Goal: Task Accomplishment & Management: Manage account settings

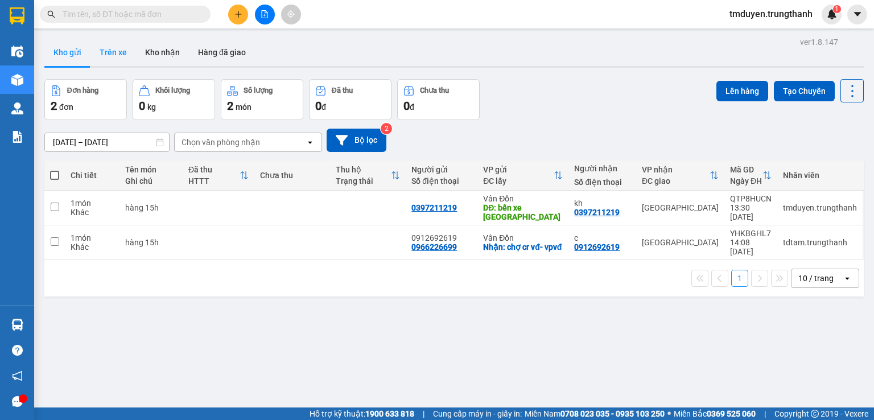
click at [114, 50] on button "Trên xe" at bounding box center [113, 52] width 46 height 27
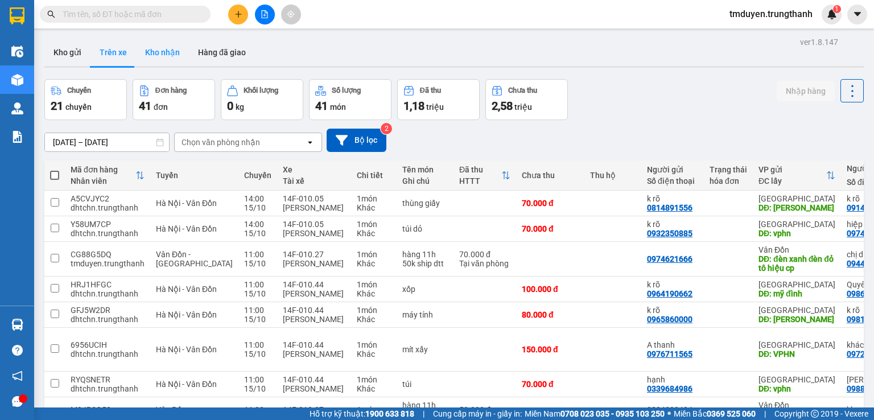
click at [154, 50] on button "Kho nhận" at bounding box center [162, 52] width 53 height 27
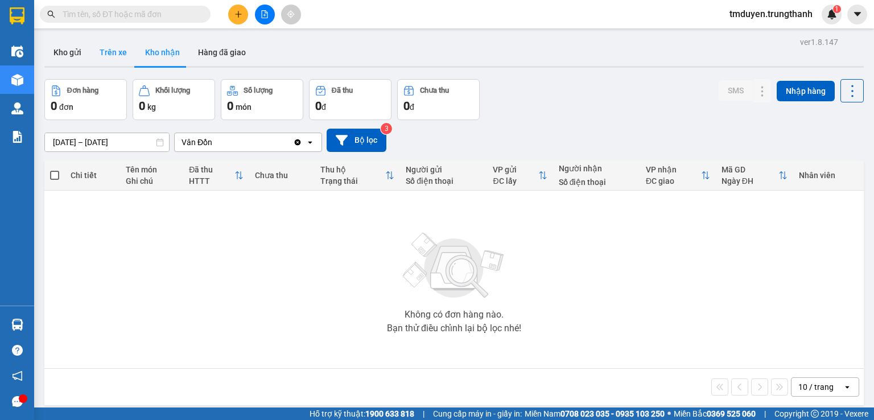
click at [102, 54] on button "Trên xe" at bounding box center [113, 52] width 46 height 27
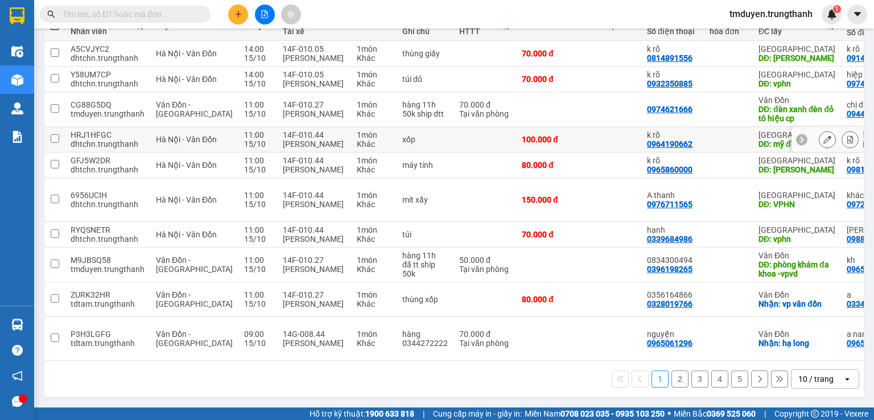
scroll to position [153, 0]
click at [673, 379] on button "2" at bounding box center [680, 379] width 17 height 17
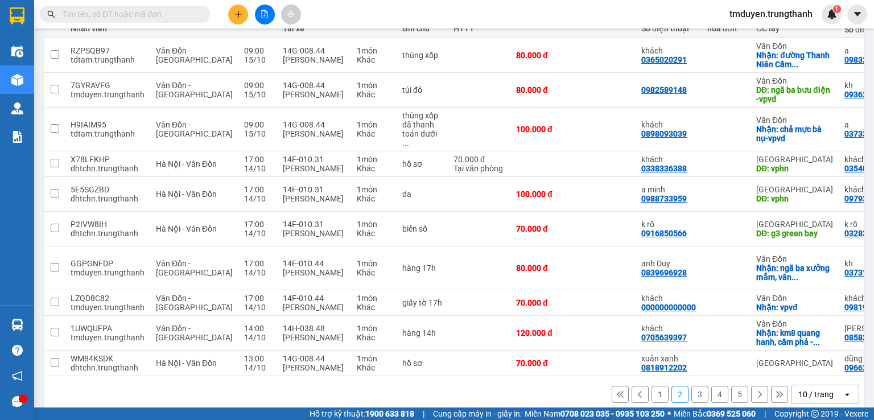
click at [632, 386] on button at bounding box center [640, 394] width 17 height 17
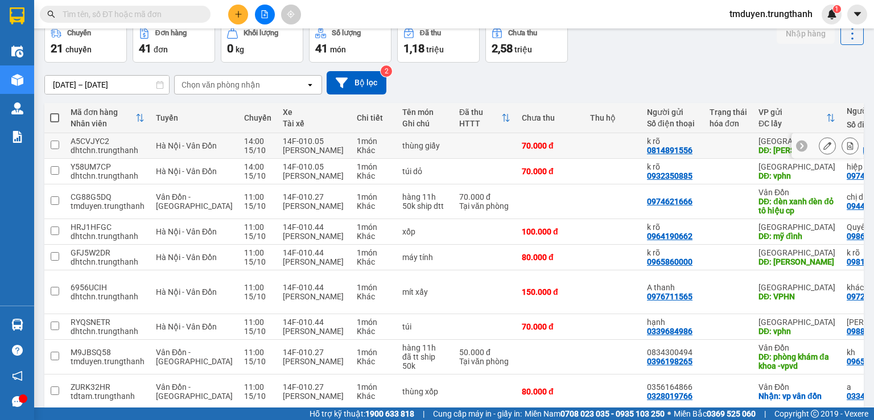
scroll to position [0, 0]
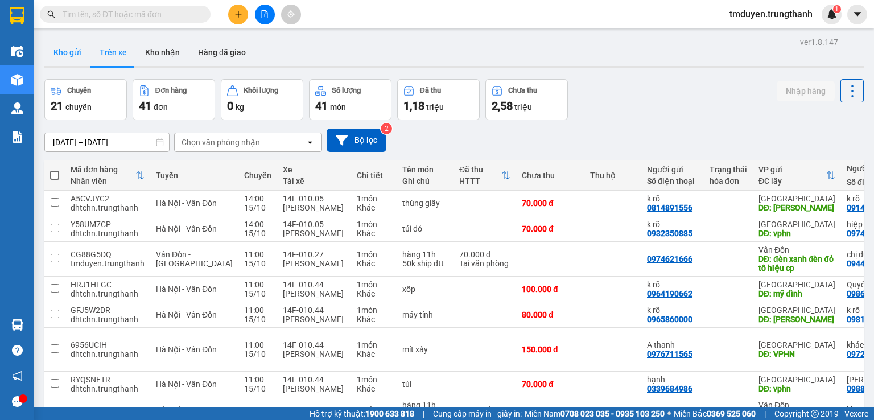
click at [61, 59] on button "Kho gửi" at bounding box center [67, 52] width 46 height 27
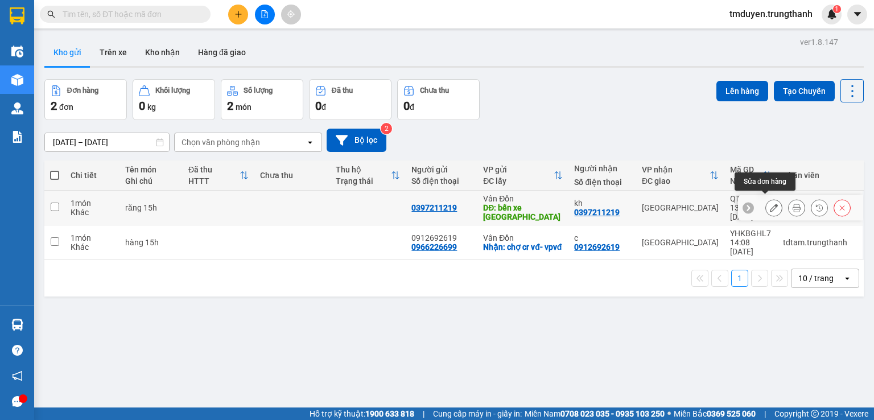
click at [766, 198] on button at bounding box center [774, 208] width 16 height 20
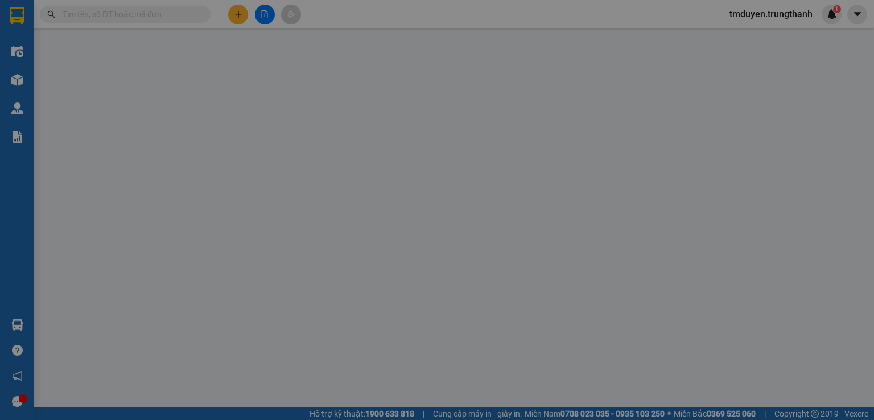
type input "0397211219"
type input "bến xe cẩm phả"
type input "0397211219"
type input "kh"
type input "0"
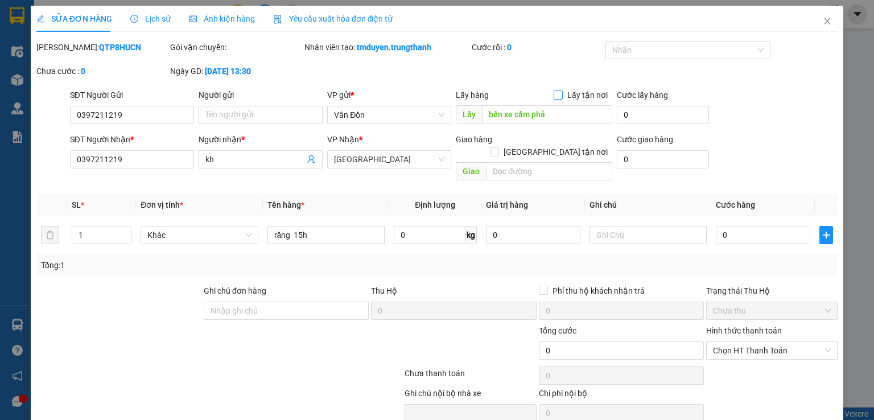
click at [554, 98] on span at bounding box center [558, 94] width 9 height 9
click at [554, 98] on input "Lấy tận nơi" at bounding box center [558, 94] width 8 height 8
checkbox input "true"
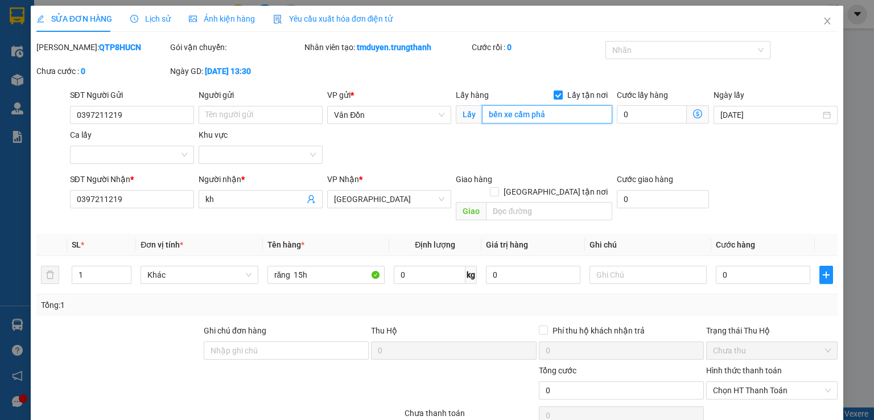
click at [559, 114] on input "bến xe cẩm phả" at bounding box center [547, 114] width 130 height 18
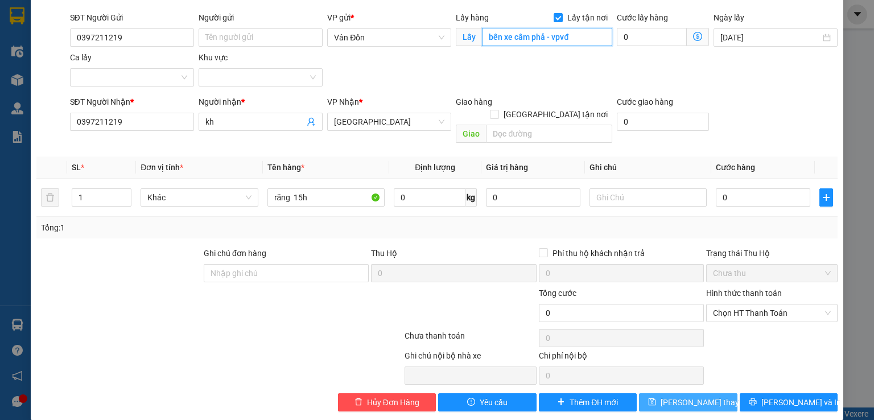
type input "bến xe cẩm phả - vpvđ"
click at [669, 396] on span "[PERSON_NAME] thay đổi" at bounding box center [706, 402] width 91 height 13
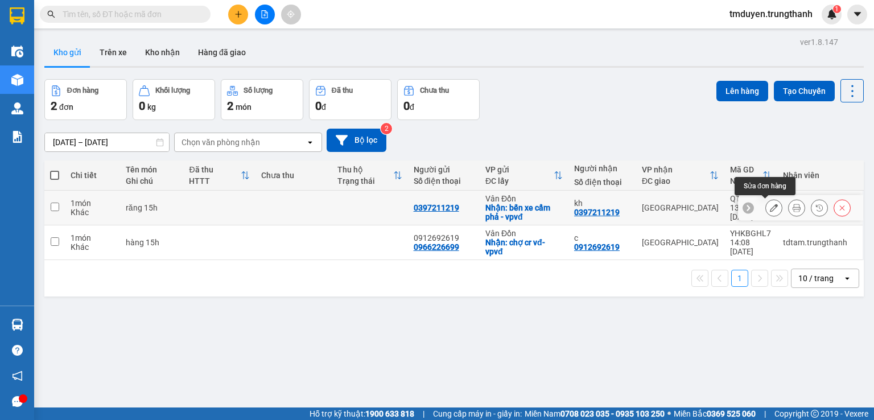
click at [770, 209] on icon at bounding box center [774, 208] width 8 height 8
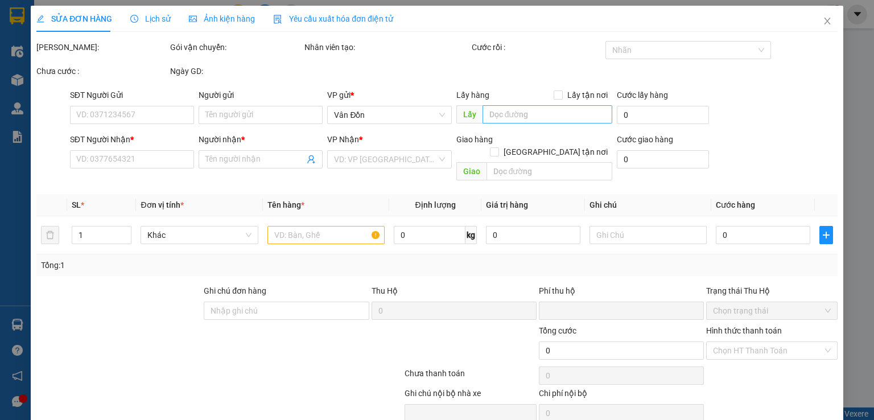
type input "0397211219"
checkbox input "true"
type input "bến xe cẩm phả - vpvđ"
type input "0397211219"
type input "kh"
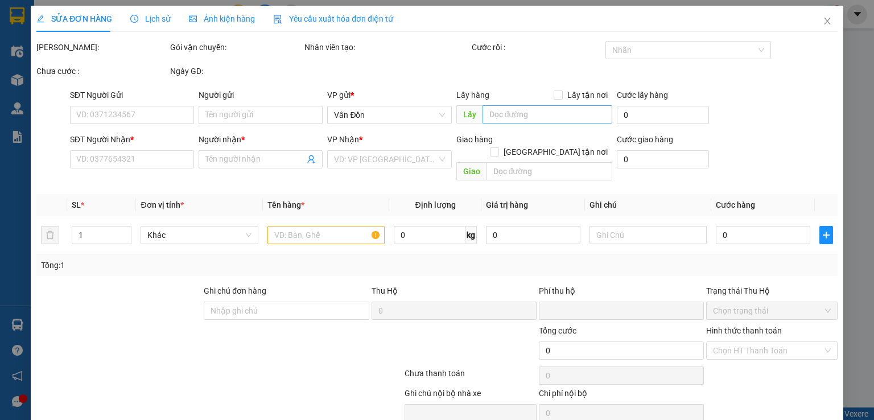
type input "0"
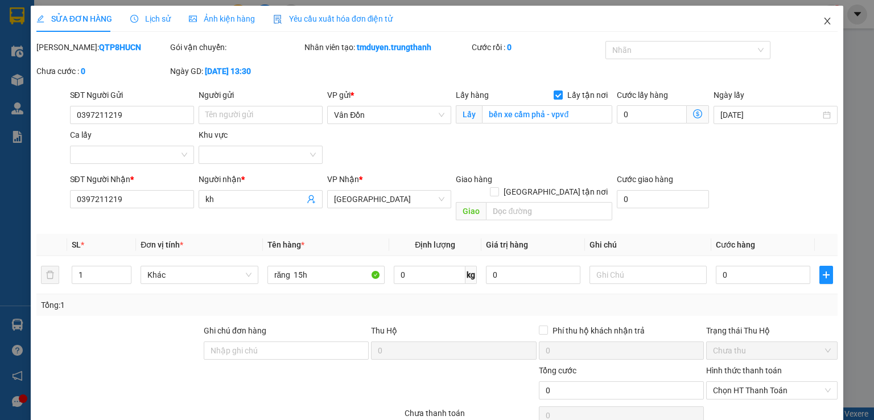
click at [823, 24] on icon "close" at bounding box center [827, 21] width 9 height 9
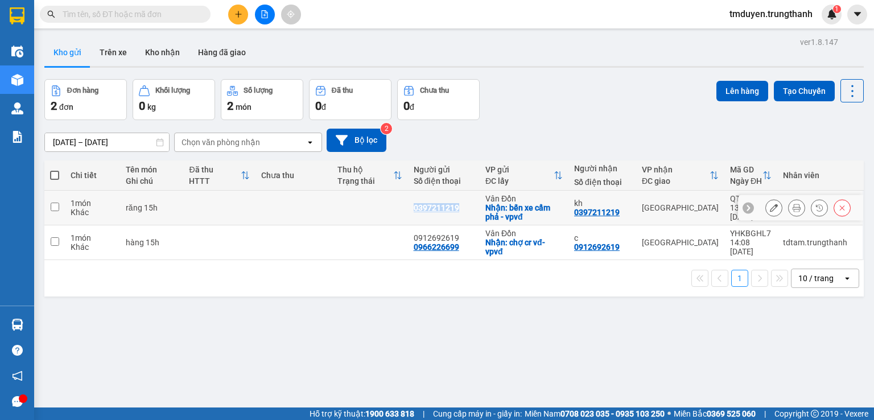
copy div "0397211219"
drag, startPoint x: 458, startPoint y: 207, endPoint x: 398, endPoint y: 199, distance: 60.2
click at [398, 199] on tr "1 món Khác răng 15h 0397211219 [GEOGRAPHIC_DATA]: bến xe cẩm phả - vpvđ kh 0397…" at bounding box center [454, 208] width 820 height 35
checkbox input "true"
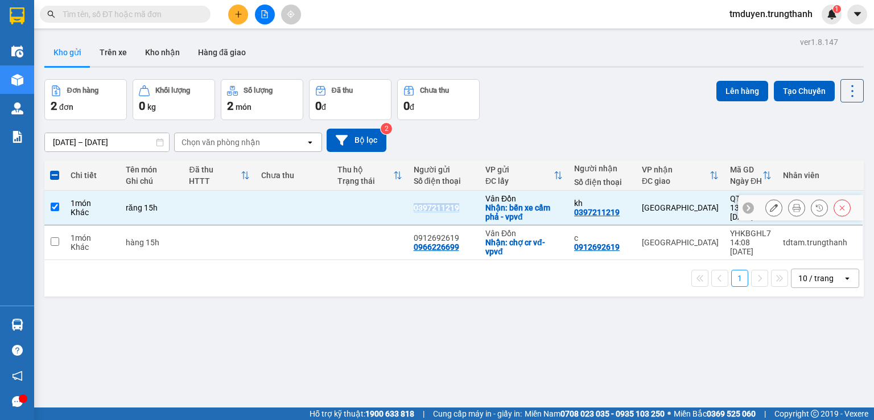
click at [770, 205] on button at bounding box center [774, 208] width 16 height 20
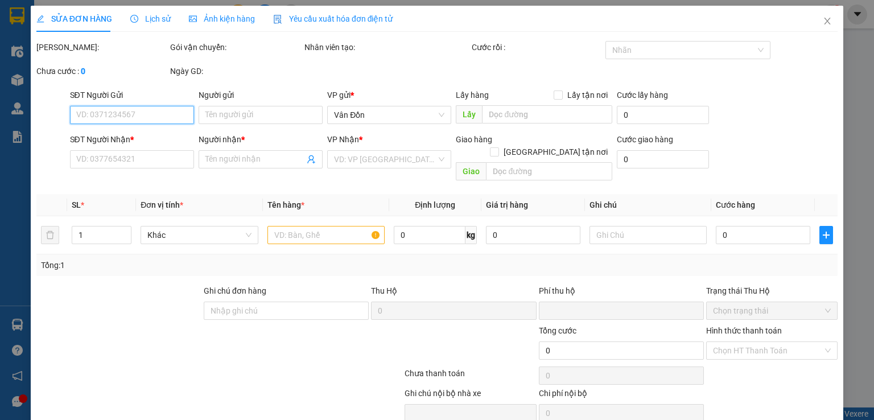
type input "0397211219"
checkbox input "true"
type input "bến xe cẩm phả - vpvđ"
type input "0397211219"
type input "kh"
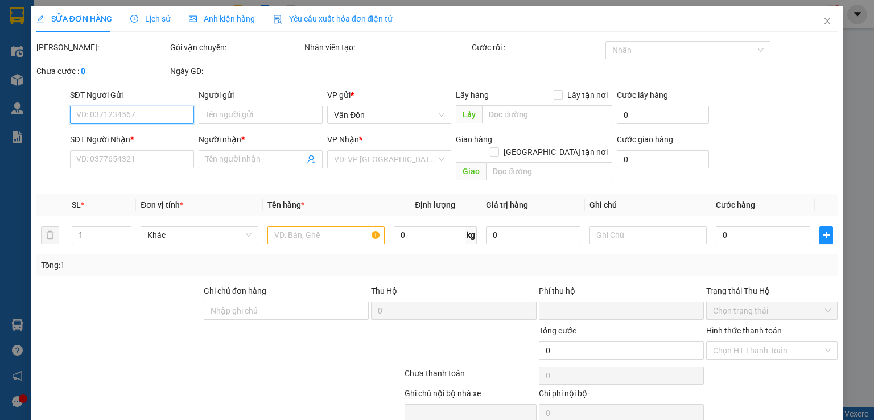
type input "0"
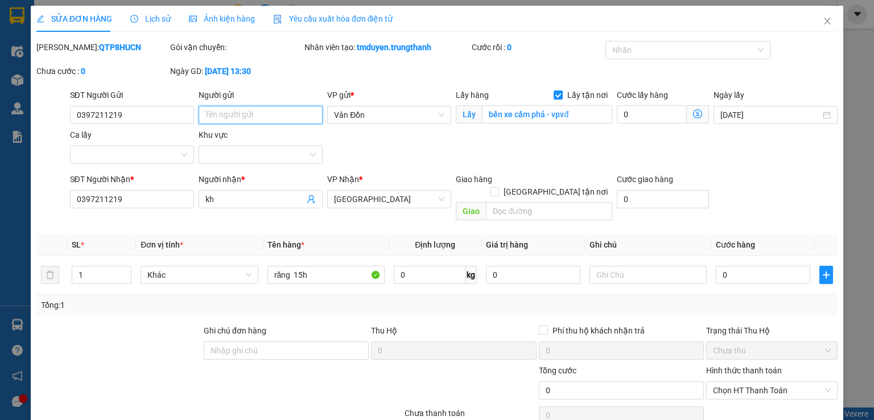
click at [253, 121] on input "Người gửi" at bounding box center [261, 115] width 124 height 18
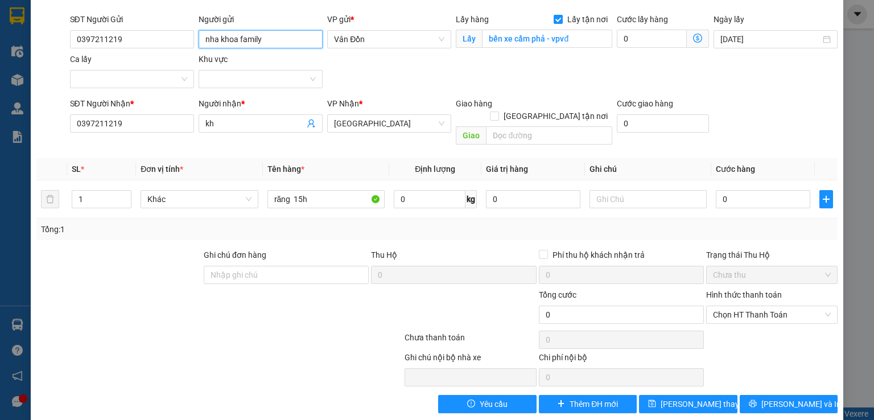
scroll to position [77, 0]
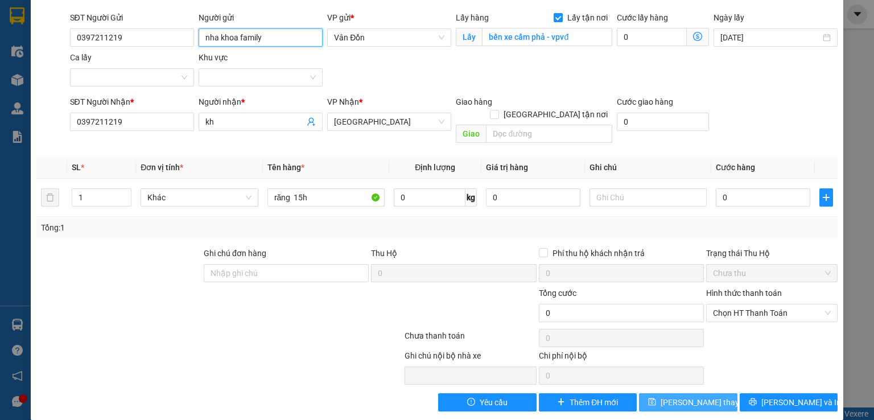
type input "nha khoa family"
click at [681, 396] on span "[PERSON_NAME] thay đổi" at bounding box center [706, 402] width 91 height 13
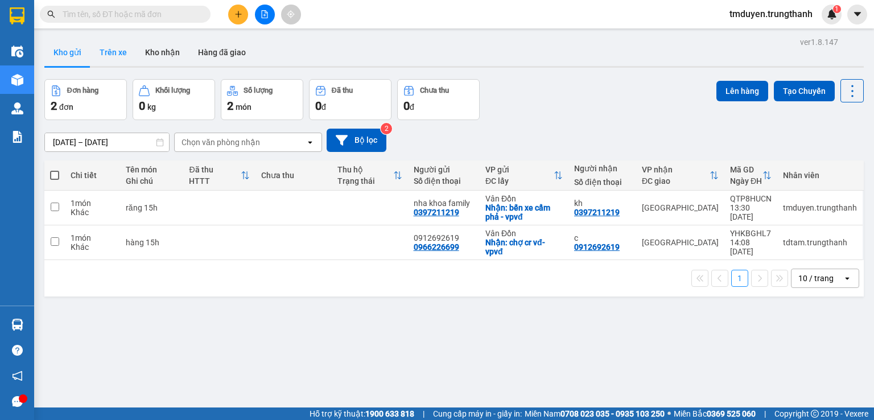
click at [110, 63] on button "Trên xe" at bounding box center [113, 52] width 46 height 27
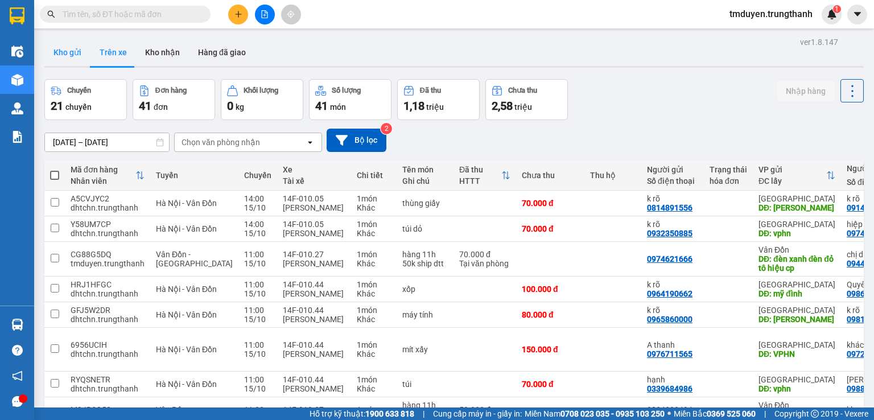
click at [73, 51] on button "Kho gửi" at bounding box center [67, 52] width 46 height 27
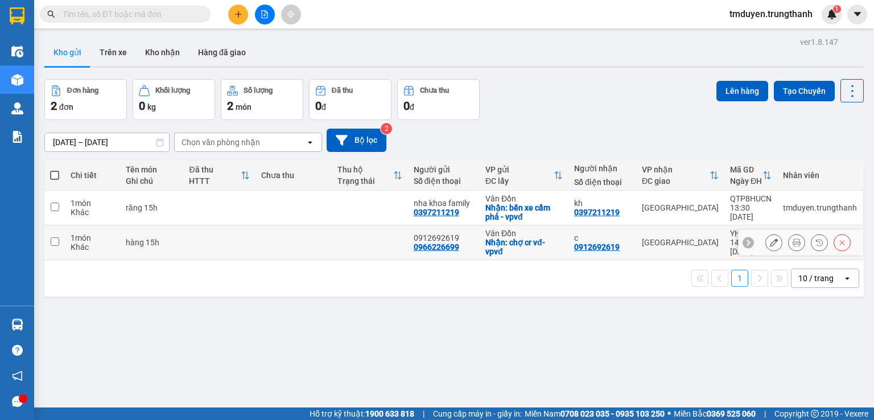
click at [766, 249] on button at bounding box center [774, 243] width 16 height 20
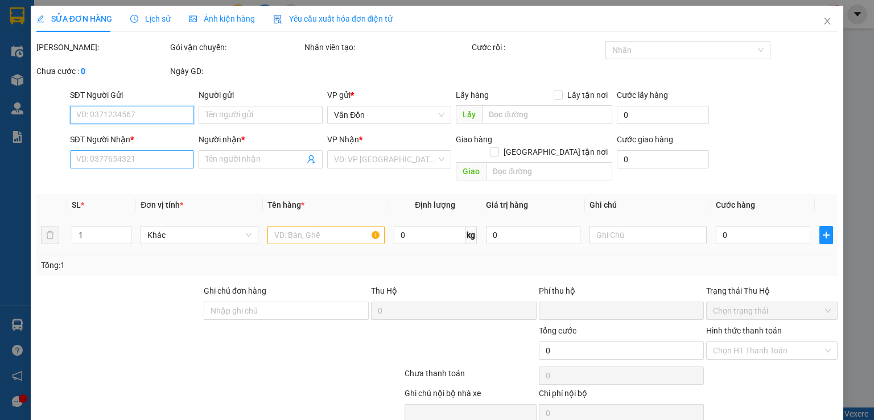
type input "0966226699"
type input "0912692619"
checkbox input "true"
type input "chợ cr vđ- vpvđ"
type input "0912692619"
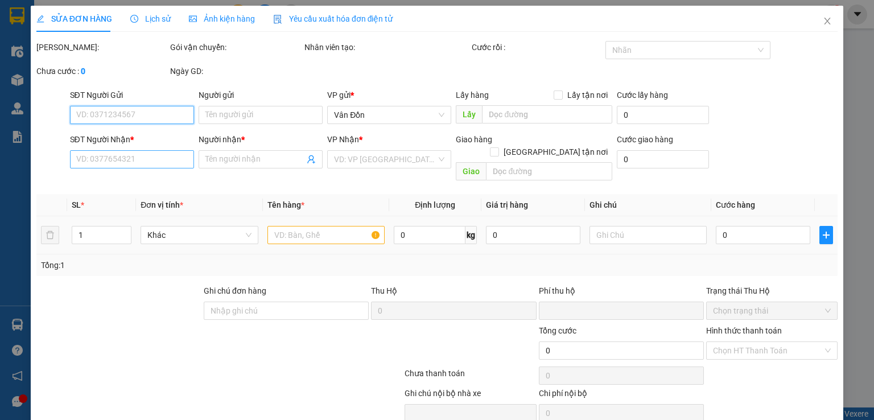
type input "c"
type input "0"
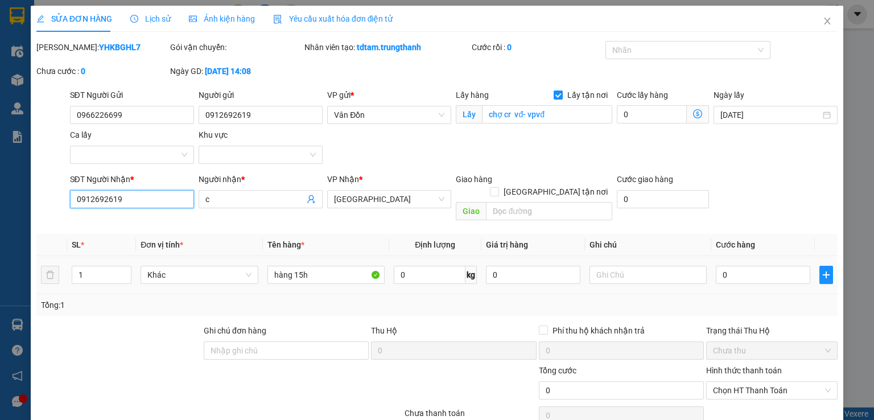
drag, startPoint x: 137, startPoint y: 195, endPoint x: 48, endPoint y: 204, distance: 89.3
click at [48, 204] on div "SĐT Người Nhận * 0912692619 0912692619 Người nhận * c VP Nhận * [GEOGRAPHIC_DAT…" at bounding box center [437, 199] width 804 height 52
paste input "148811"
type input "0912148811"
click at [275, 200] on input "c" at bounding box center [254, 199] width 99 height 13
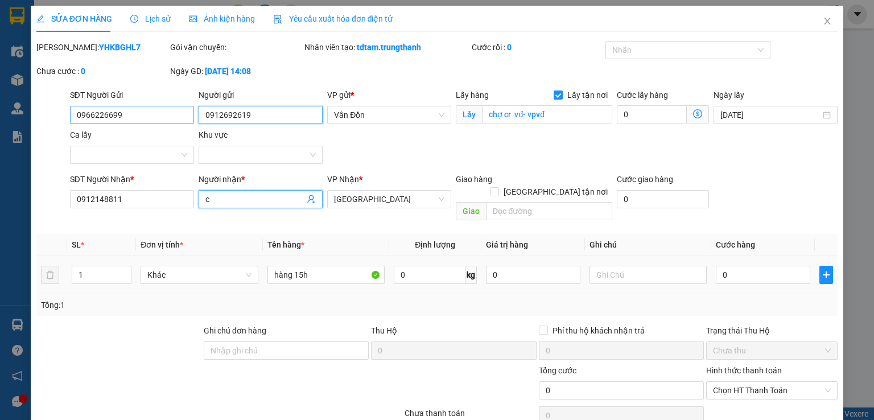
drag, startPoint x: 205, startPoint y: 105, endPoint x: 129, endPoint y: 121, distance: 77.9
click at [72, 89] on div "SĐT Người Gửi 0966226699 Người gửi 0912692619 VP gửi * Vân Đồn Lấy hàng Lấy tận…" at bounding box center [454, 129] width 773 height 80
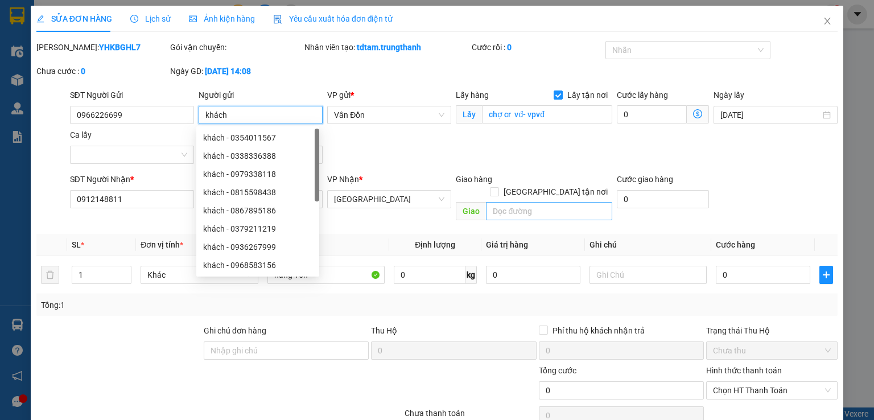
type input "khách"
click at [554, 202] on input "text" at bounding box center [549, 211] width 126 height 18
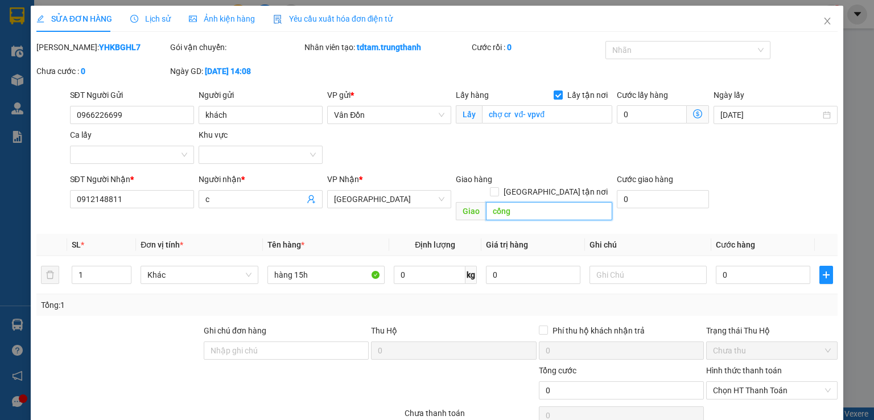
click at [528, 203] on input "cổng" at bounding box center [549, 211] width 126 height 18
type input "cổng svđ mỹ đình"
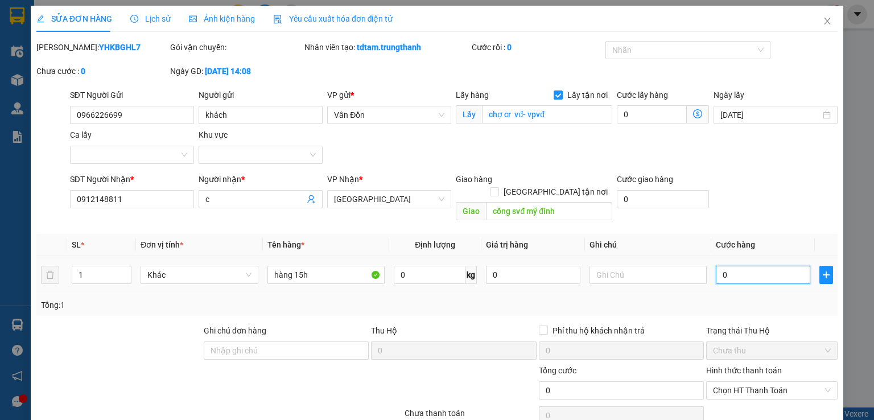
click at [747, 266] on input "0" at bounding box center [763, 275] width 94 height 18
type input "7"
type input "70"
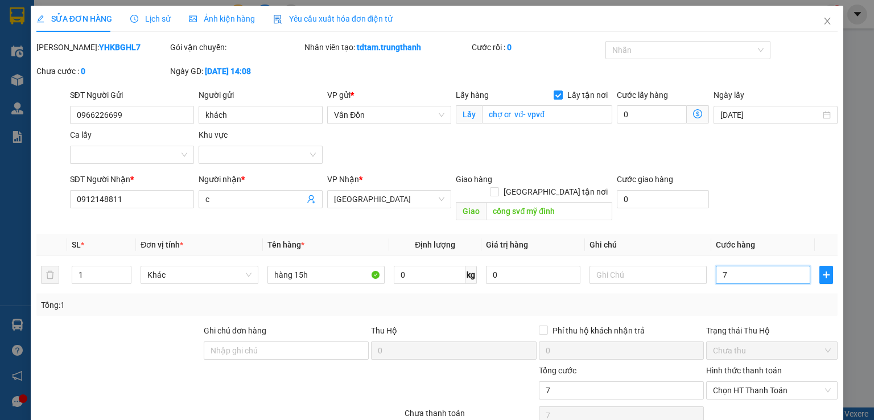
type input "70"
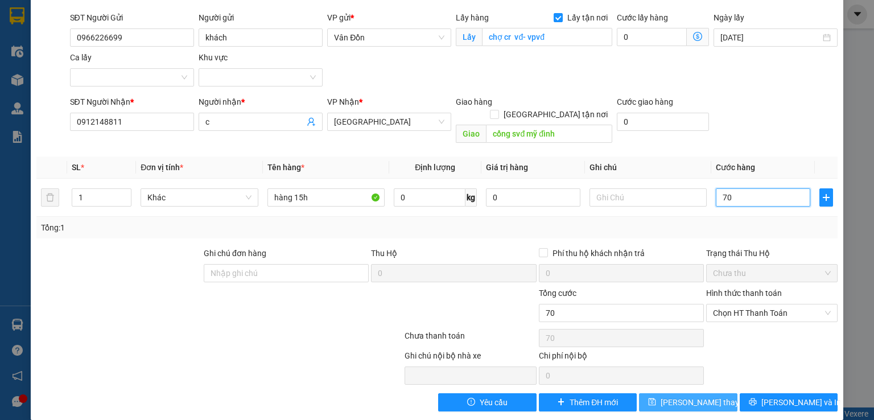
type input "70"
type input "70.000"
click at [674, 396] on span "[PERSON_NAME] thay đổi" at bounding box center [706, 402] width 91 height 13
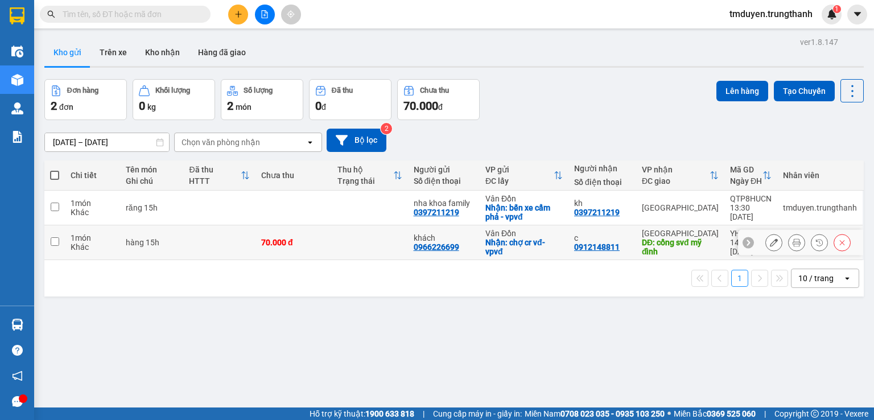
click at [53, 240] on input "checkbox" at bounding box center [55, 241] width 9 height 9
checkbox input "true"
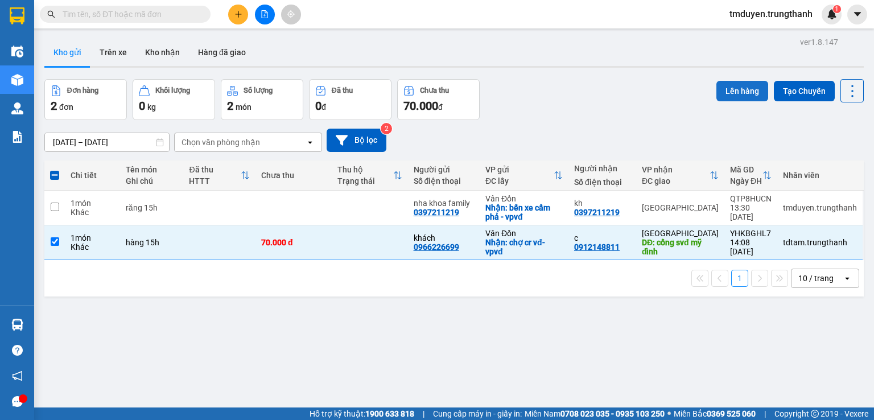
click at [738, 83] on button "Lên hàng" at bounding box center [743, 91] width 52 height 20
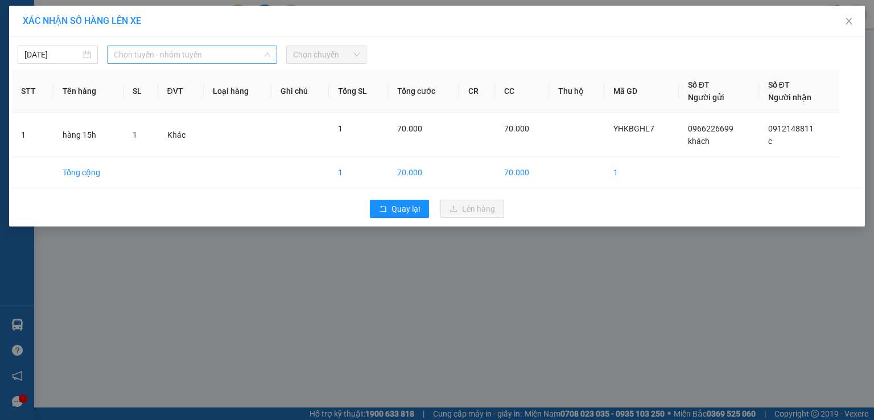
click at [157, 59] on span "Chọn tuyến - nhóm tuyến" at bounding box center [192, 54] width 157 height 17
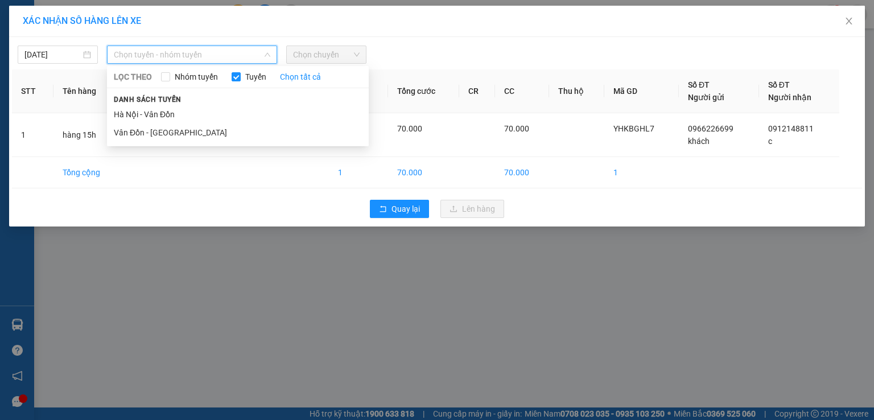
click at [148, 143] on div "LỌC THEO Nhóm tuyến Tuyến Chọn tất cả Danh sách tuyến [GEOGRAPHIC_DATA] - [GEOG…" at bounding box center [238, 106] width 262 height 76
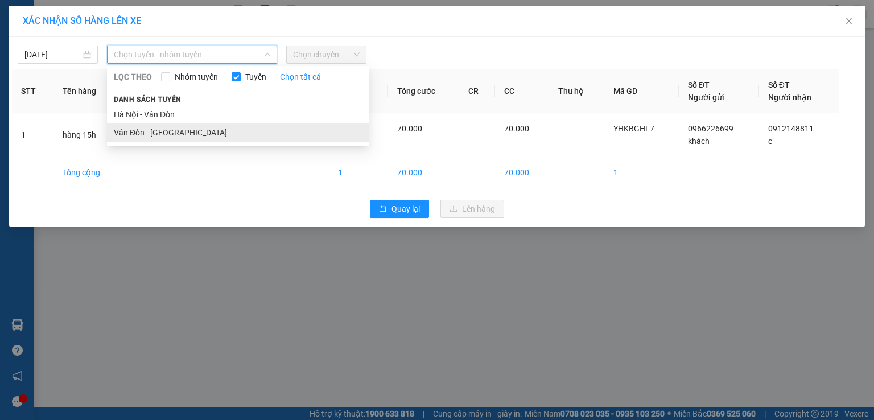
click at [147, 139] on li "Vân Đồn - [GEOGRAPHIC_DATA]" at bounding box center [238, 133] width 262 height 18
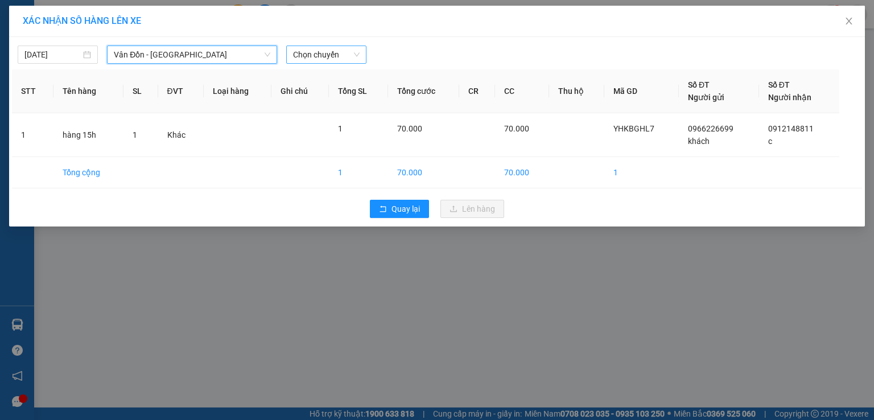
click at [327, 56] on span "Chọn chuyến" at bounding box center [326, 54] width 67 height 17
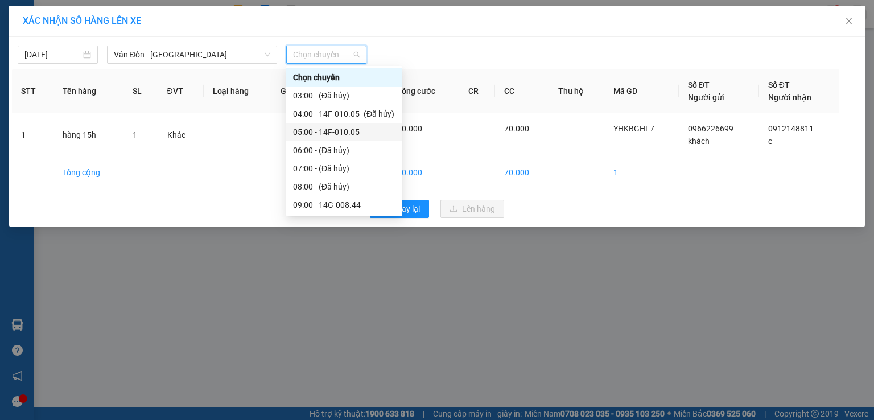
scroll to position [94, 0]
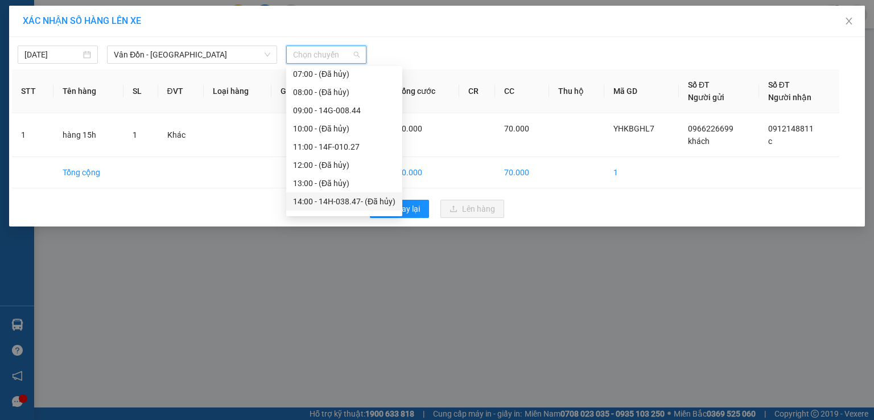
click at [332, 200] on div "14:00 - 14H-038.47 - (Đã hủy)" at bounding box center [344, 201] width 102 height 13
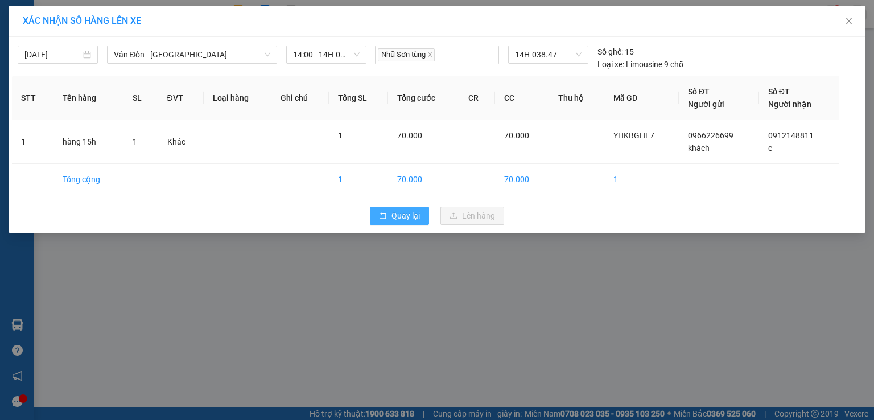
drag, startPoint x: 420, startPoint y: 219, endPoint x: 434, endPoint y: 267, distance: 50.3
click at [417, 301] on div "XÁC NHẬN SỐ HÀNG LÊN XE [DATE] [GEOGRAPHIC_DATA] - [GEOGRAPHIC_DATA] LỌC THEO N…" at bounding box center [437, 210] width 874 height 420
drag, startPoint x: 247, startPoint y: 56, endPoint x: 259, endPoint y: 51, distance: 13.2
click at [246, 56] on span "Vân Đồn - [GEOGRAPHIC_DATA]" at bounding box center [192, 54] width 157 height 17
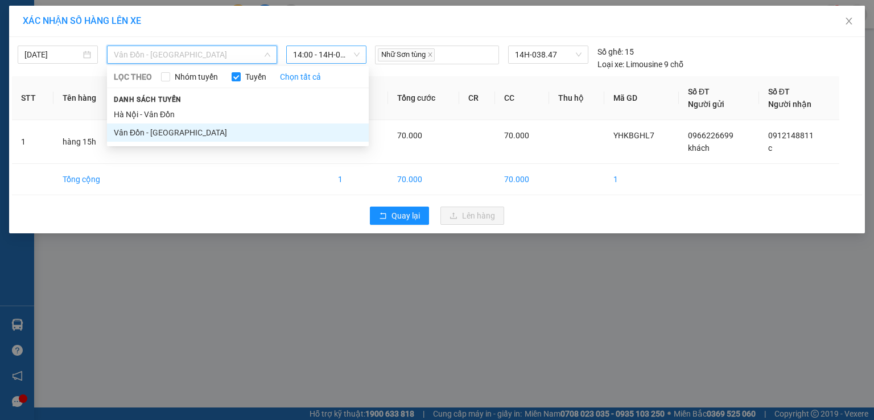
click at [335, 54] on span "14:00 - 14H-038.47 - (Đã hủy)" at bounding box center [326, 54] width 67 height 17
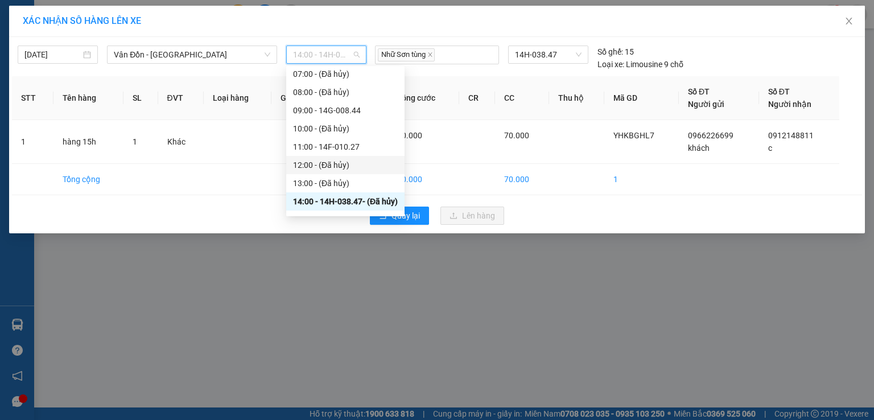
scroll to position [132, 0]
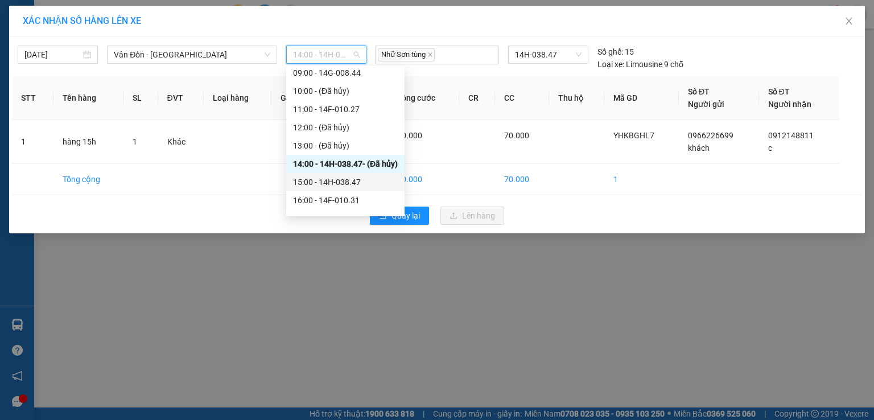
click at [356, 180] on div "15:00 - 14H-038.47" at bounding box center [345, 182] width 105 height 13
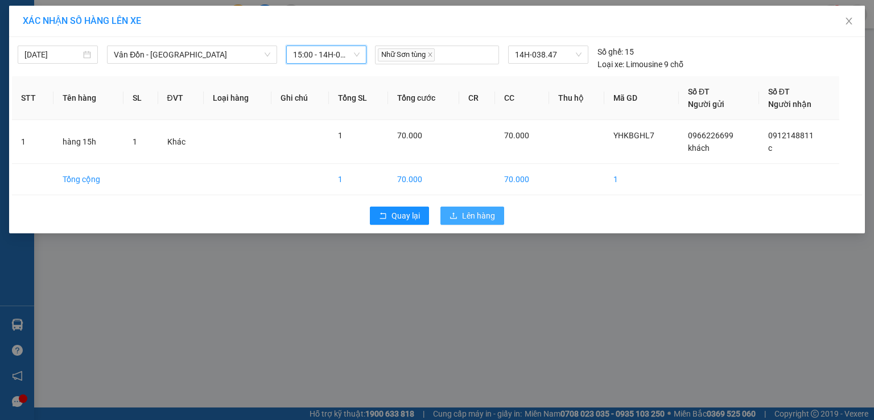
click at [463, 215] on span "Lên hàng" at bounding box center [478, 215] width 33 height 13
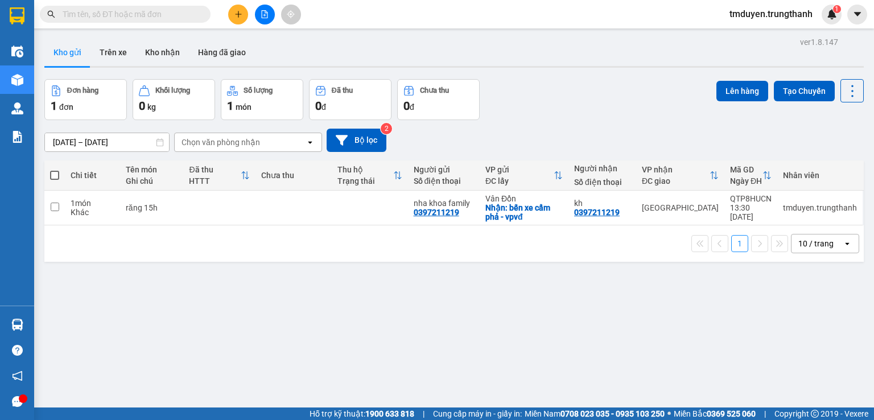
click at [234, 7] on button at bounding box center [238, 15] width 20 height 20
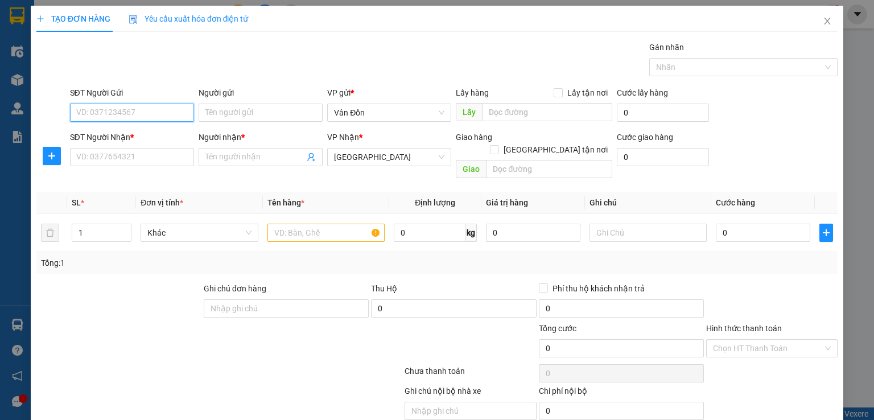
paste input "0912046679"
type input "0912046679"
drag, startPoint x: 133, startPoint y: 112, endPoint x: 68, endPoint y: 106, distance: 65.1
click at [65, 105] on div "SĐT Người Gửi 0912046679 0912046679 Người gửi Tên người gửi VP gửi * Vân Đồn Lấ…" at bounding box center [437, 107] width 804 height 40
click at [125, 160] on input "SĐT Người Nhận *" at bounding box center [132, 157] width 124 height 18
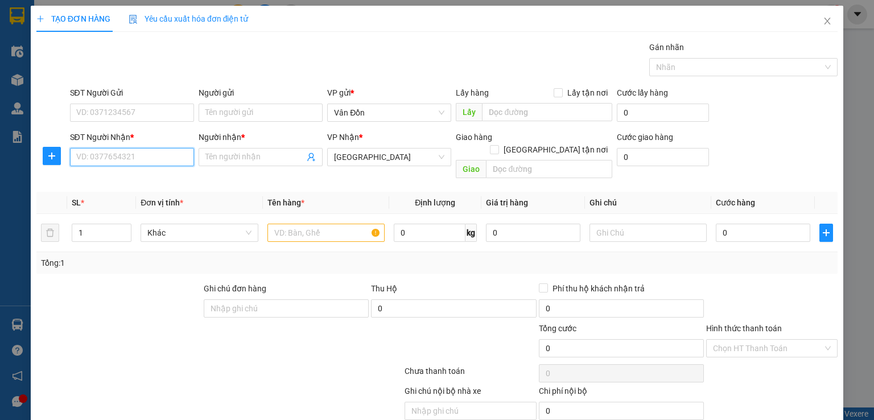
paste input "0912046679"
type input "0912046679"
click at [168, 116] on input "SĐT Người Gửi" at bounding box center [132, 113] width 124 height 18
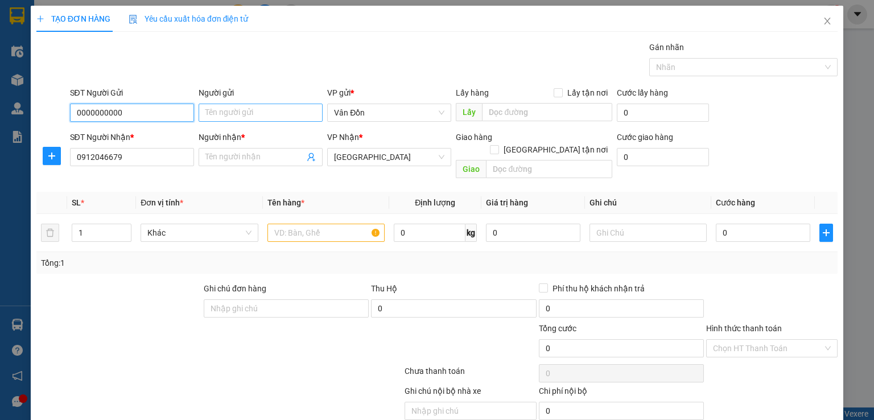
type input "0000000000"
click at [258, 105] on input "Người gửi" at bounding box center [261, 113] width 124 height 18
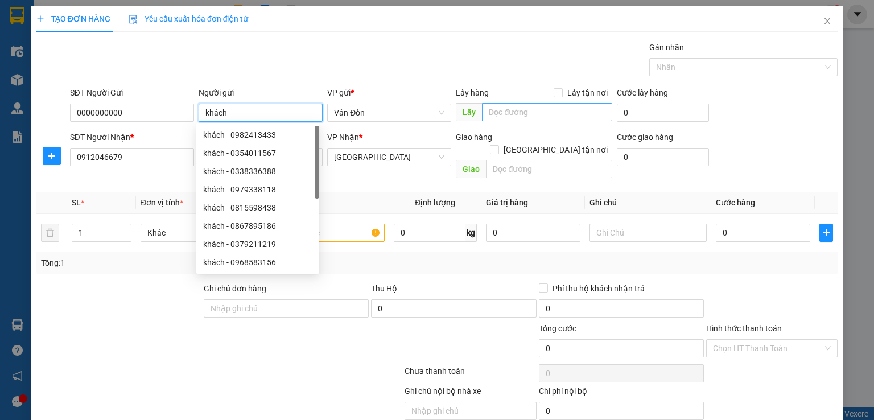
type input "khách"
click at [489, 106] on input "text" at bounding box center [547, 112] width 130 height 18
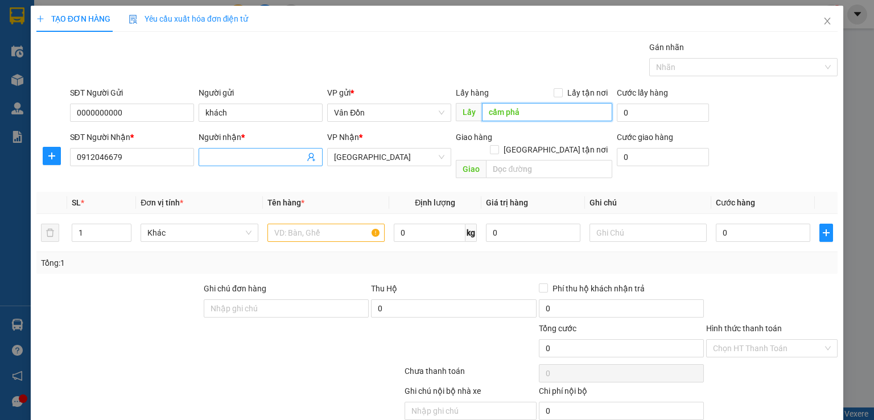
type input "cẩm phả"
click at [250, 164] on span at bounding box center [261, 157] width 124 height 18
drag, startPoint x: 205, startPoint y: 154, endPoint x: 302, endPoint y: 205, distance: 110.0
click at [152, 146] on div "SĐT Người Nhận * 0912046679 Người nhận * khách khách VP Nhận * [GEOGRAPHIC_DATA…" at bounding box center [454, 157] width 773 height 52
type input "[PERSON_NAME]"
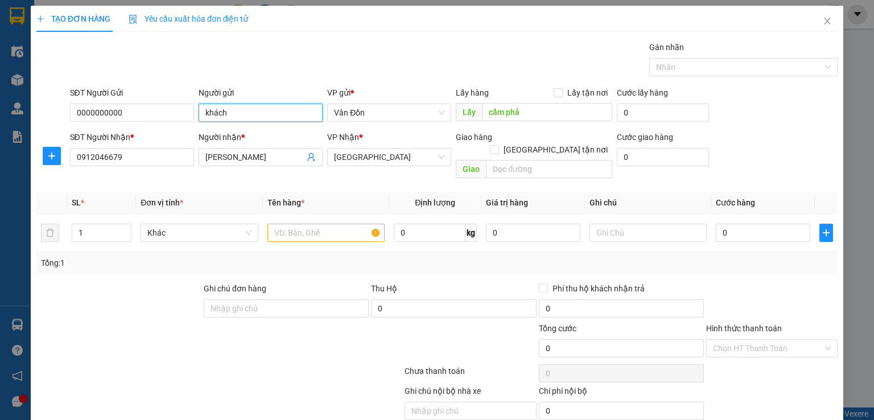
drag, startPoint x: 197, startPoint y: 101, endPoint x: 205, endPoint y: 122, distance: 22.0
click at [165, 99] on div "SĐT Người Gửi 0000000000 Người gửi khách khách VP gửi * Vân Đồn Lấy hàng Lấy tậ…" at bounding box center [454, 107] width 773 height 40
type input "[PERSON_NAME]"
click at [553, 160] on input "text" at bounding box center [549, 169] width 126 height 18
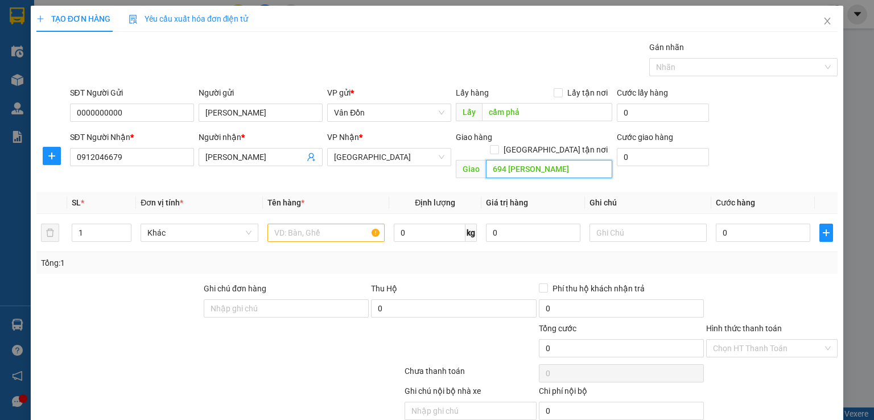
drag, startPoint x: 533, startPoint y: 157, endPoint x: 504, endPoint y: 154, distance: 29.7
click at [504, 160] on input "694 [PERSON_NAME]" at bounding box center [549, 169] width 126 height 18
click at [571, 160] on input "694 [GEOGRAPHIC_DATA]" at bounding box center [549, 169] width 126 height 18
type input "694 [GEOGRAPHIC_DATA], [GEOGRAPHIC_DATA]"
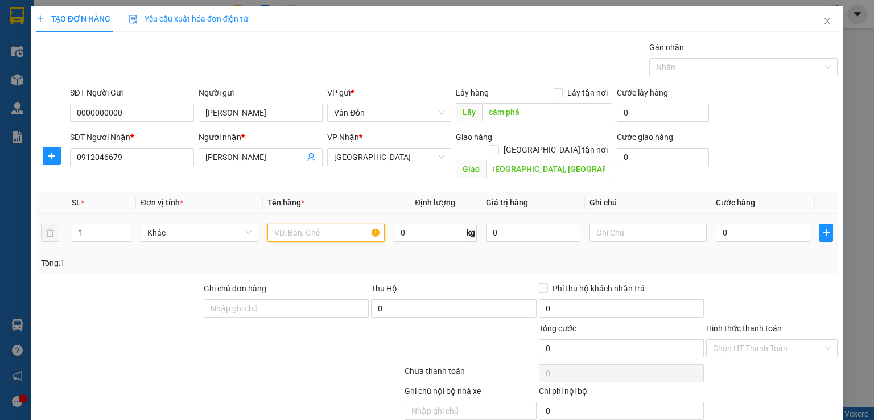
scroll to position [0, 0]
click at [275, 224] on input "text" at bounding box center [326, 233] width 117 height 18
type input "hàng 15h"
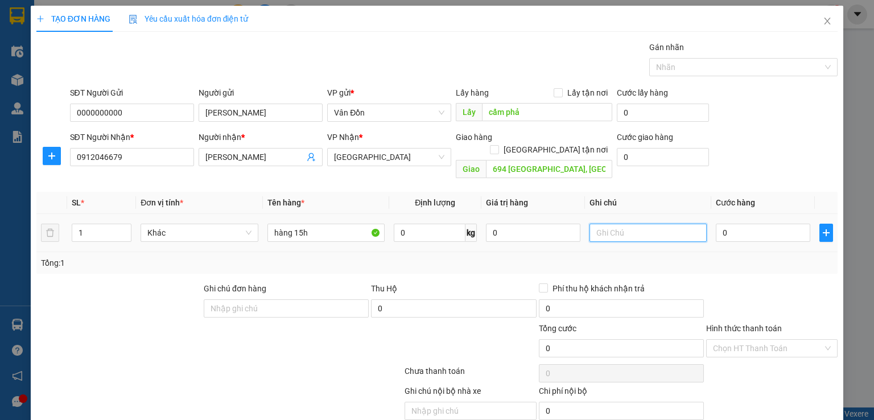
click at [611, 224] on input "text" at bounding box center [648, 233] width 117 height 18
click at [733, 224] on input "0" at bounding box center [763, 233] width 94 height 18
type input "1"
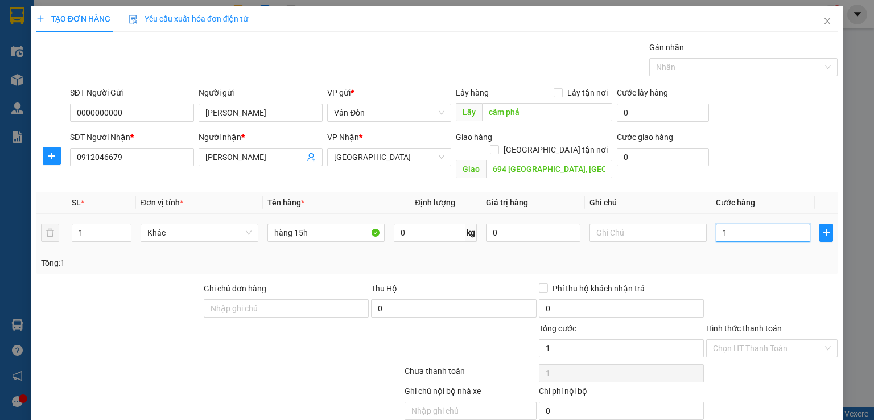
type input "10"
type input "100"
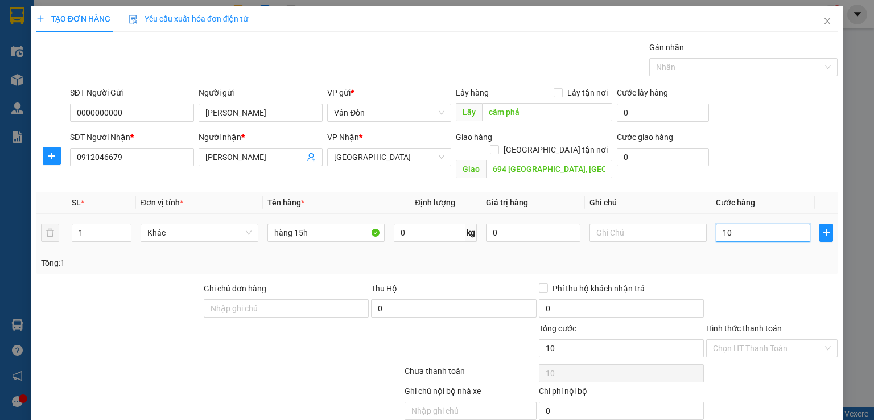
type input "100"
type input "100.000"
click at [726, 340] on input "Hình thức thanh toán" at bounding box center [768, 348] width 110 height 17
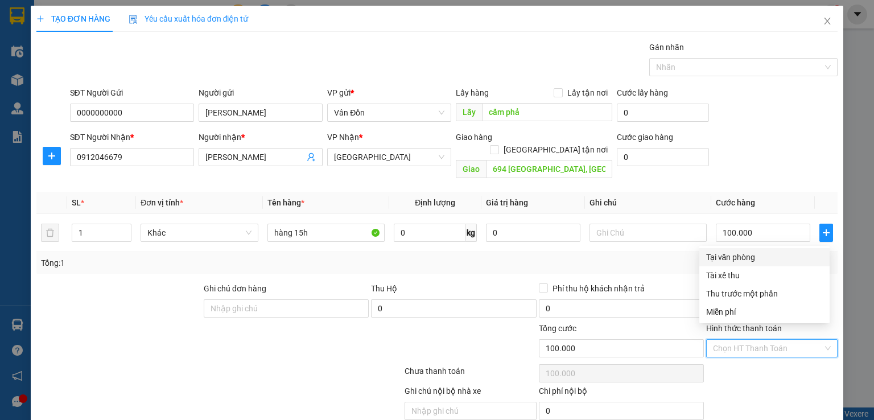
click at [715, 254] on div "Tại văn phòng" at bounding box center [764, 257] width 117 height 13
type input "0"
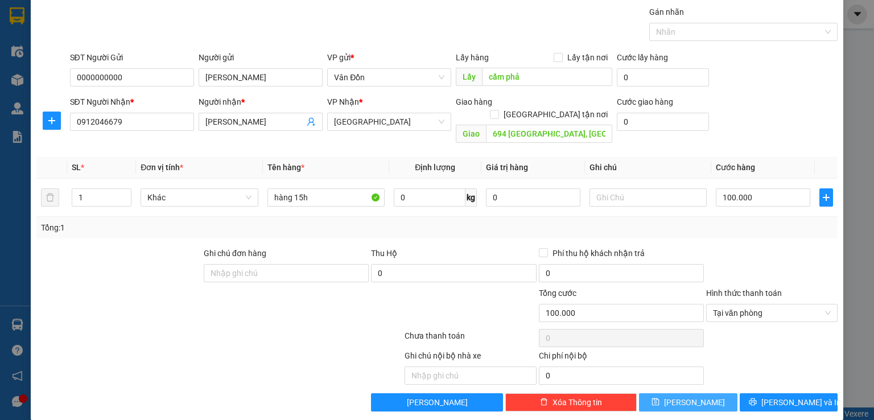
click at [699, 393] on button "[PERSON_NAME]" at bounding box center [688, 402] width 98 height 18
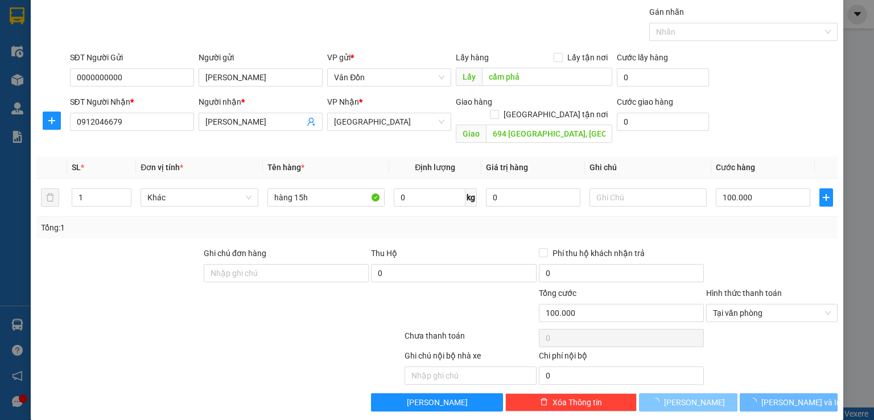
type input "0"
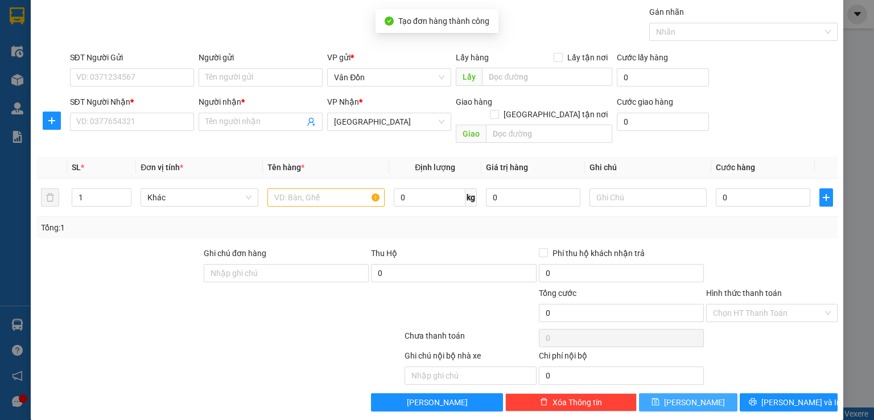
scroll to position [0, 0]
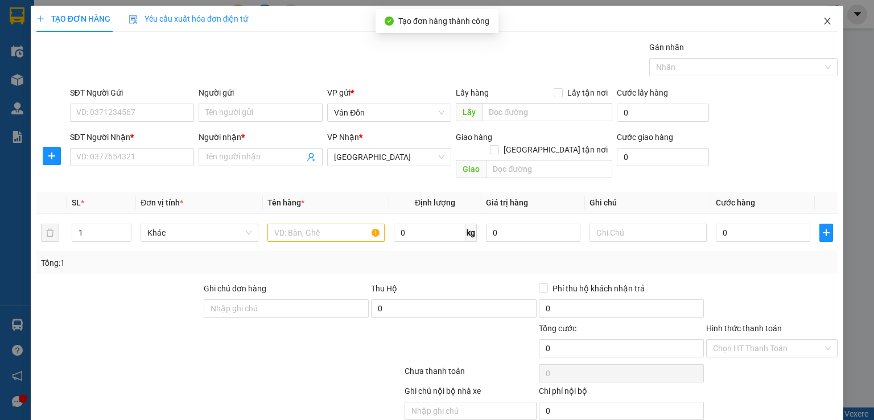
click at [823, 25] on icon "close" at bounding box center [827, 21] width 9 height 9
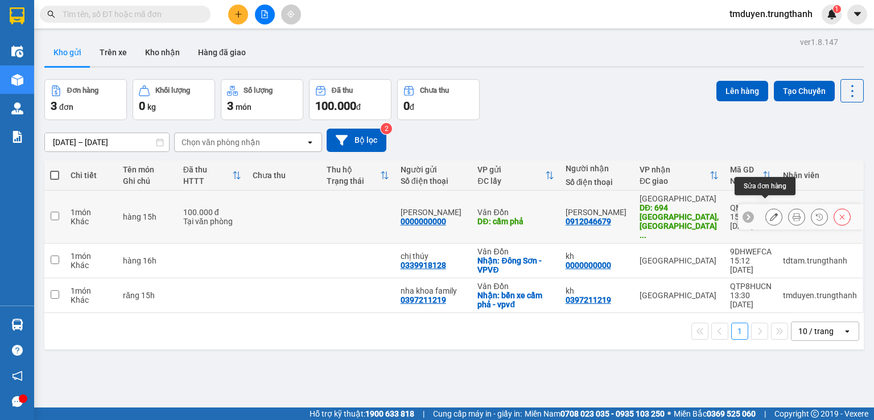
click at [770, 213] on icon at bounding box center [774, 217] width 8 height 8
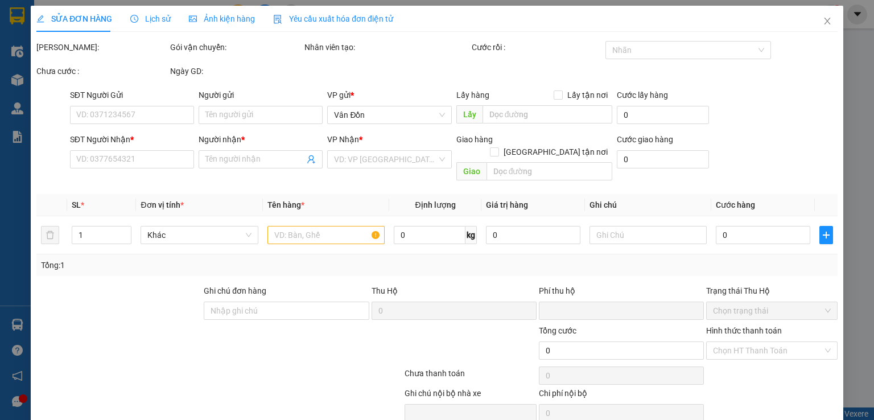
type input "0000000000"
type input "[PERSON_NAME]"
type input "cẩm phả"
type input "0912046679"
type input "[PERSON_NAME]"
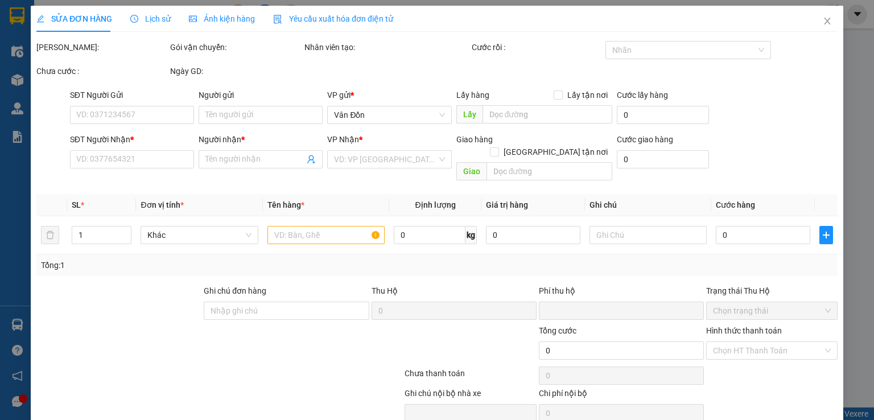
type input "694 [GEOGRAPHIC_DATA], [GEOGRAPHIC_DATA]"
type input "0"
type input "100.000"
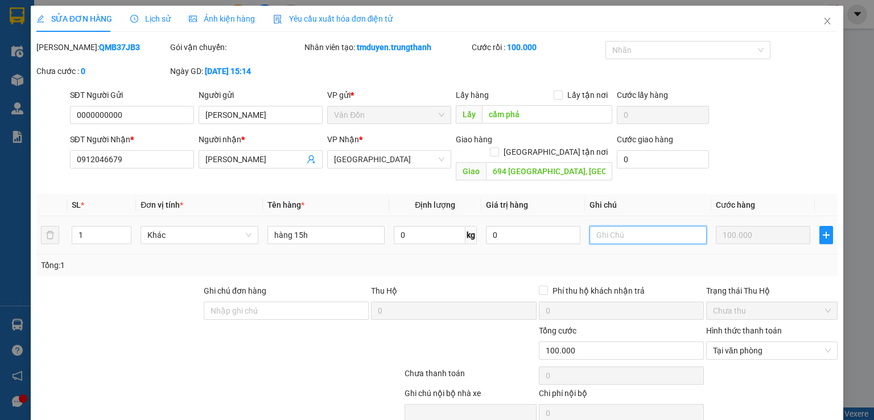
click at [590, 229] on input "text" at bounding box center [648, 235] width 117 height 18
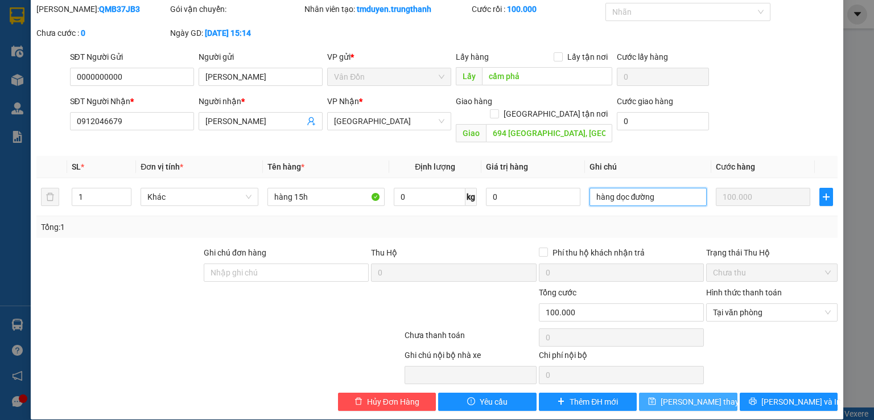
type input "hàng dọc đường"
click at [670, 396] on span "[PERSON_NAME] thay đổi" at bounding box center [706, 402] width 91 height 13
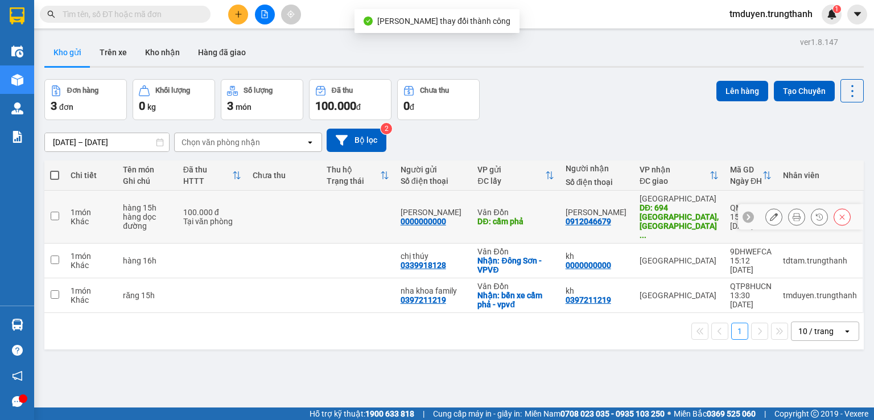
drag, startPoint x: 51, startPoint y: 205, endPoint x: 65, endPoint y: 205, distance: 14.2
click at [51, 212] on input "checkbox" at bounding box center [55, 216] width 9 height 9
checkbox input "true"
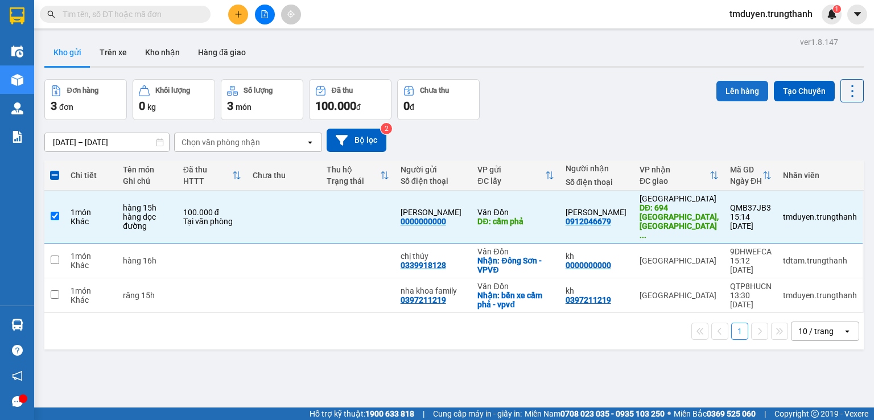
click at [725, 87] on button "Lên hàng" at bounding box center [743, 91] width 52 height 20
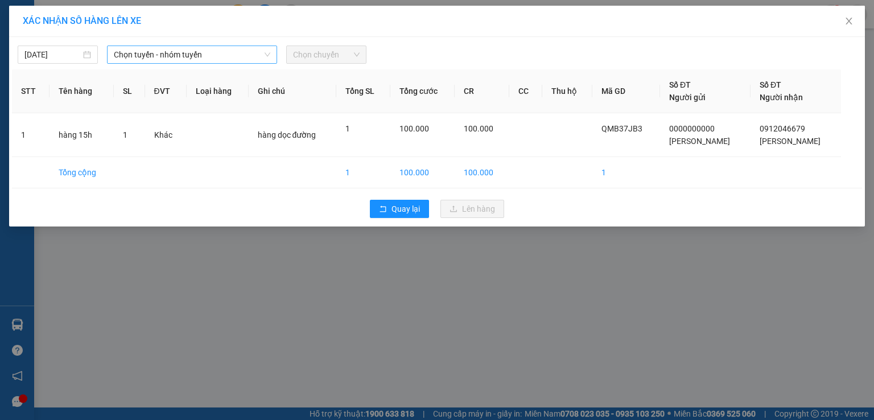
click at [194, 50] on span "Chọn tuyến - nhóm tuyến" at bounding box center [192, 54] width 157 height 17
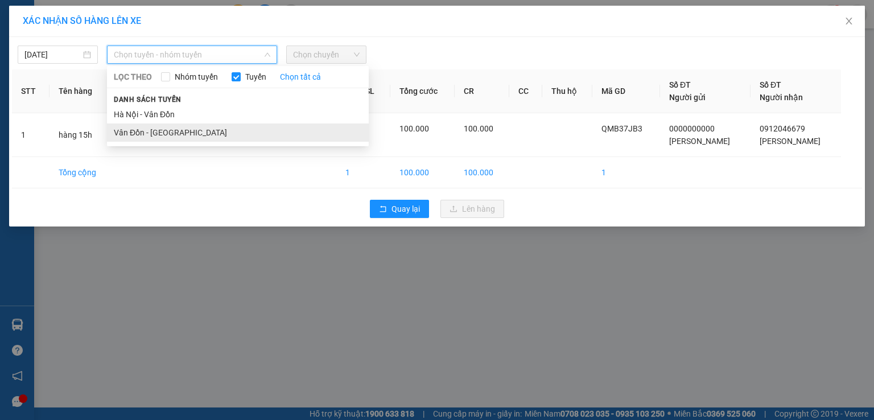
click at [174, 138] on li "Vân Đồn - [GEOGRAPHIC_DATA]" at bounding box center [238, 133] width 262 height 18
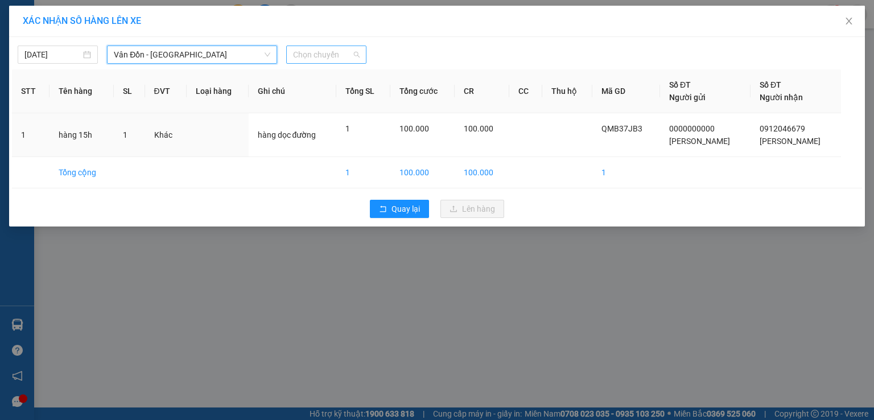
click at [319, 57] on span "Chọn chuyến" at bounding box center [326, 54] width 67 height 17
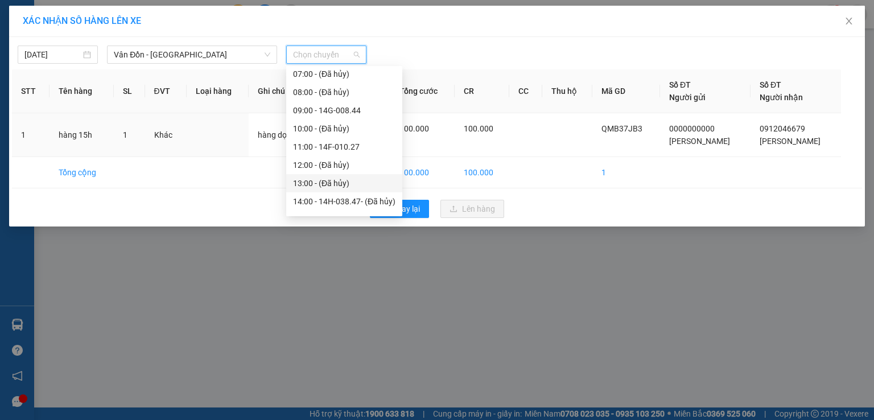
scroll to position [164, 0]
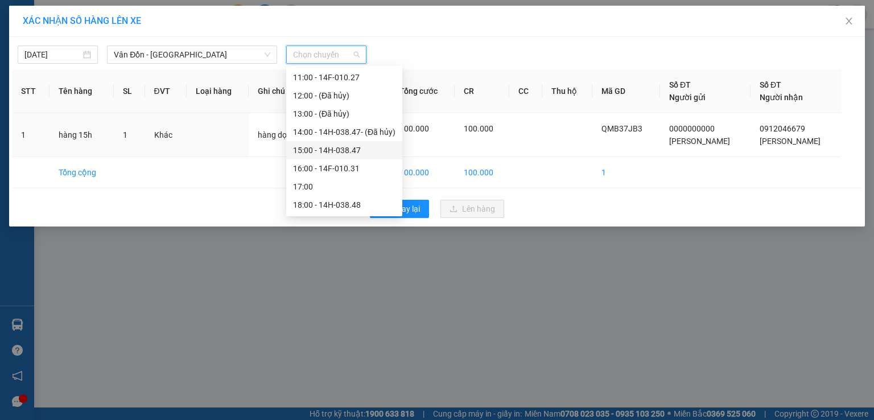
click at [328, 150] on div "15:00 - 14H-038.47" at bounding box center [344, 150] width 102 height 13
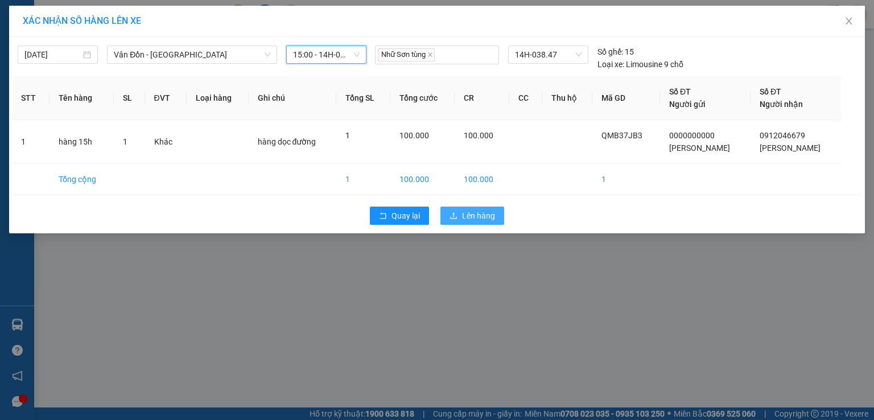
click at [487, 215] on span "Lên hàng" at bounding box center [478, 215] width 33 height 13
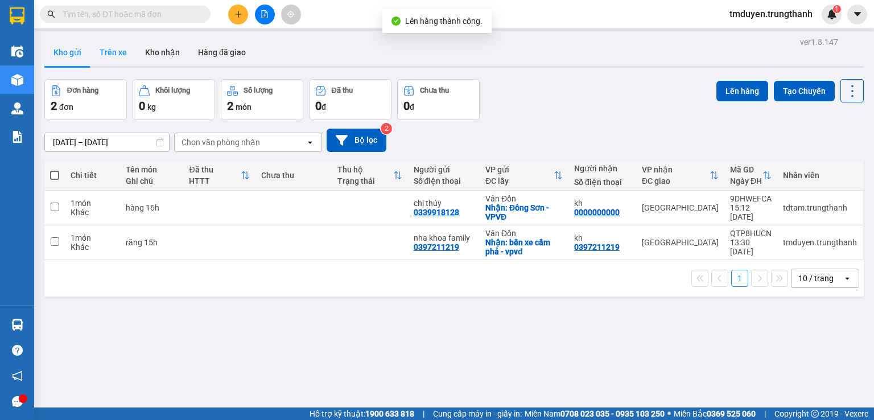
click at [116, 40] on button "Trên xe" at bounding box center [113, 52] width 46 height 27
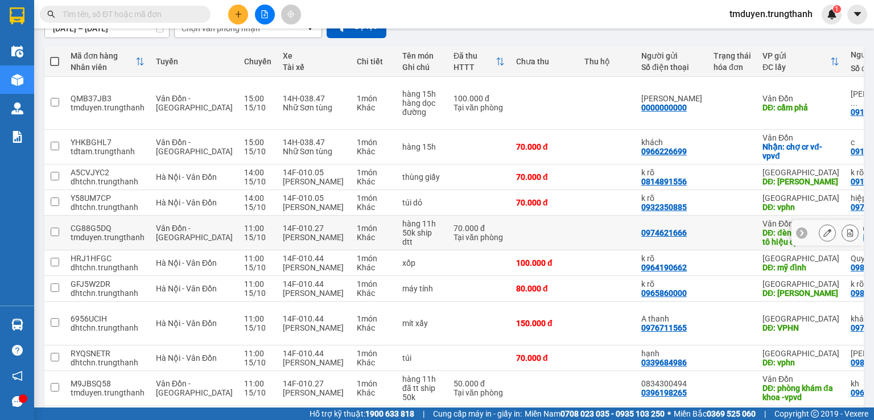
scroll to position [162, 0]
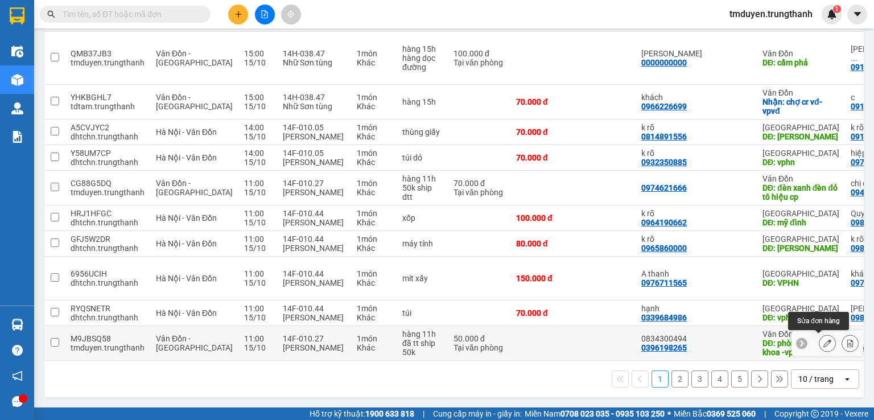
click at [820, 342] on button at bounding box center [828, 344] width 16 height 20
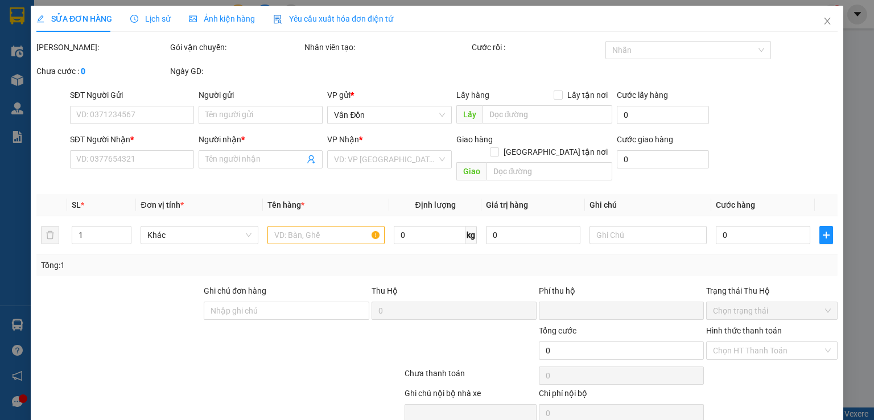
type input "0396198265"
type input "0834300494"
type input "phòng khám đa khoa -vpvd"
type input "0965142872"
type input "kh"
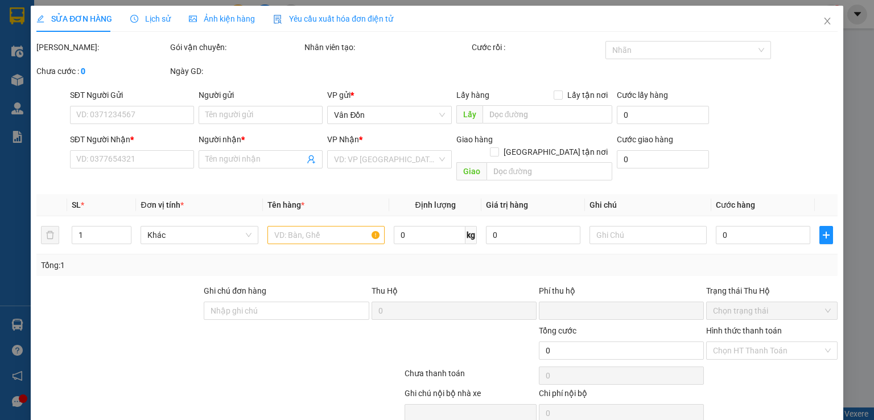
type input "sanhr2.CT1 chung cư viện [GEOGRAPHIC_DATA]"
type input "0"
type input "50.000"
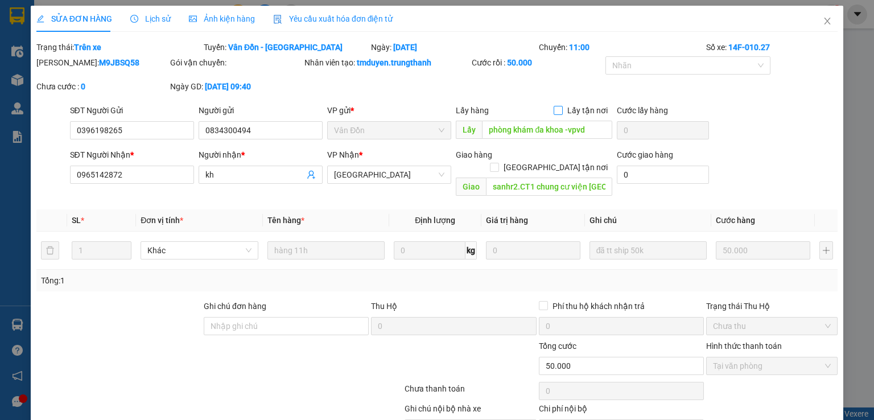
click at [557, 112] on input "Lấy tận nơi" at bounding box center [558, 110] width 8 height 8
checkbox input "true"
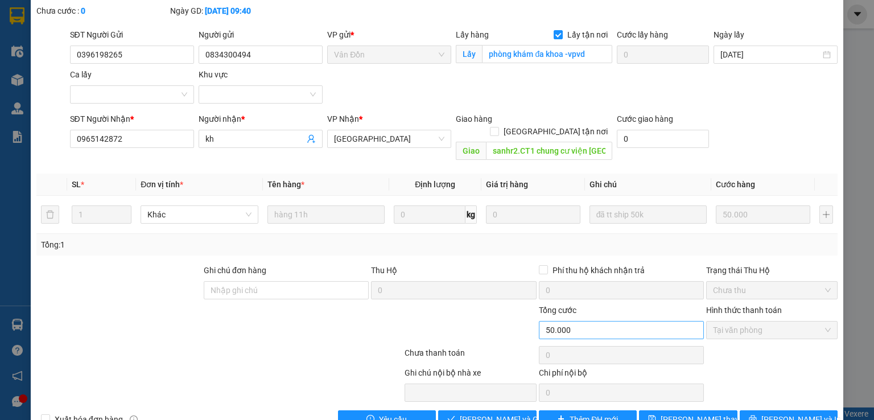
scroll to position [93, 0]
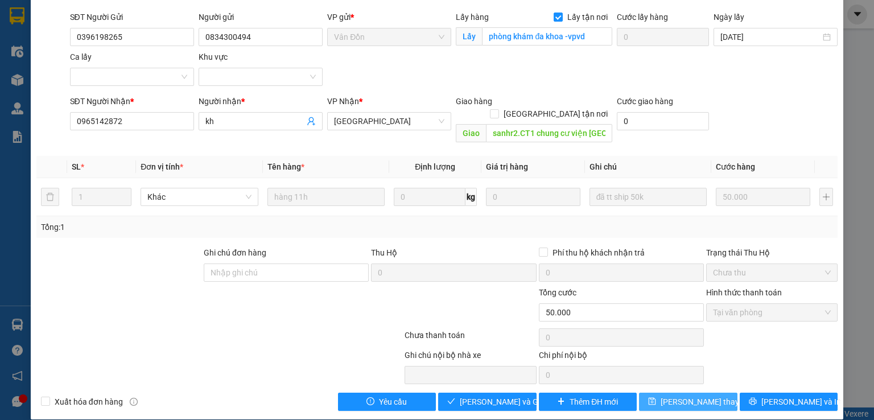
click at [676, 396] on span "[PERSON_NAME] thay đổi" at bounding box center [706, 402] width 91 height 13
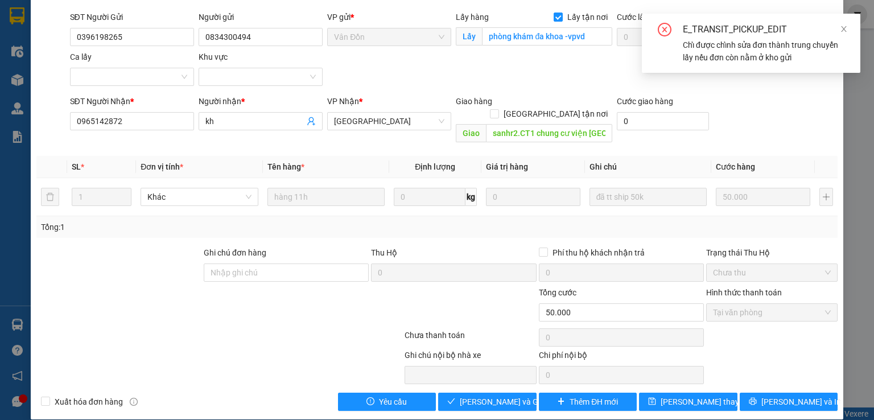
click at [848, 24] on div "E_TRANSIT_PICKUP_EDIT Chỉ được chỉnh sửa đơn thành trung chuyển lấy nếu đơn còn…" at bounding box center [751, 43] width 219 height 59
click at [846, 28] on icon "close" at bounding box center [844, 29] width 8 height 8
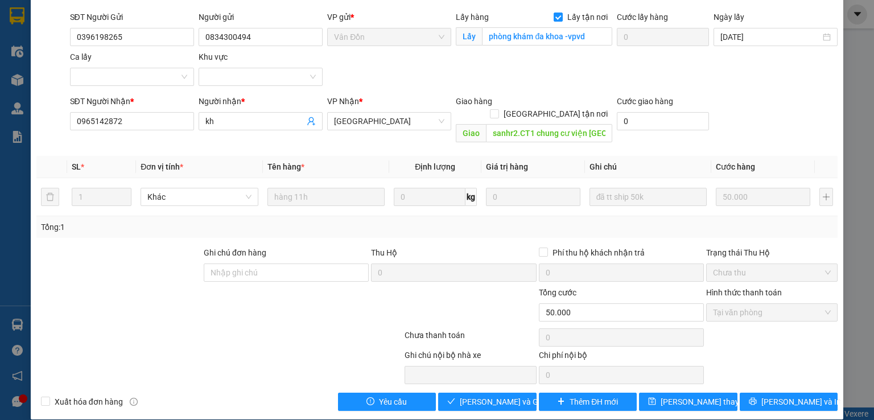
click at [677, 402] on div "SỬA ĐƠN HÀNG Lịch sử Ảnh kiện hàng Yêu cầu xuất hóa đơn điện tử Total Paid Fee …" at bounding box center [437, 165] width 813 height 507
click at [678, 396] on span "[PERSON_NAME] thay đổi" at bounding box center [706, 402] width 91 height 13
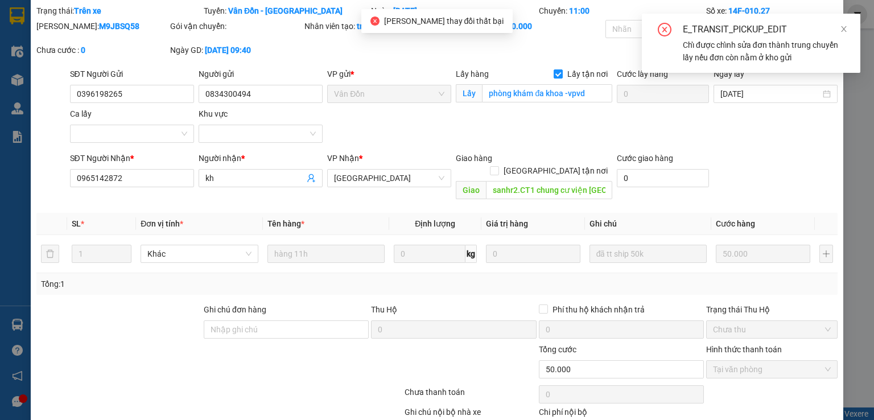
scroll to position [0, 0]
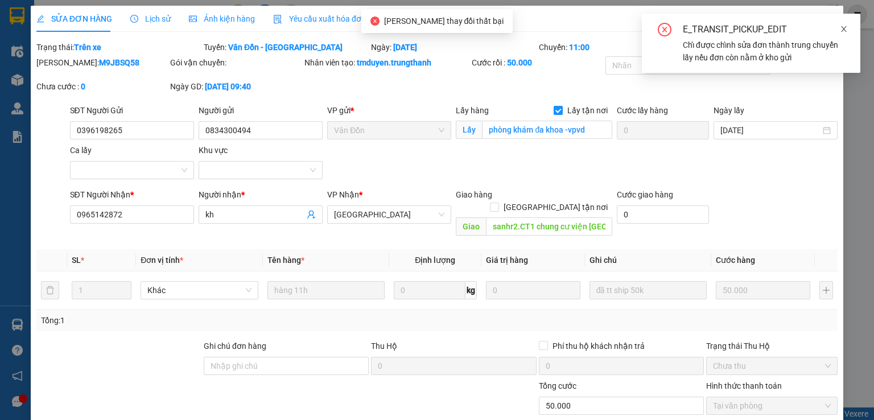
click at [842, 32] on icon "close" at bounding box center [844, 29] width 8 height 8
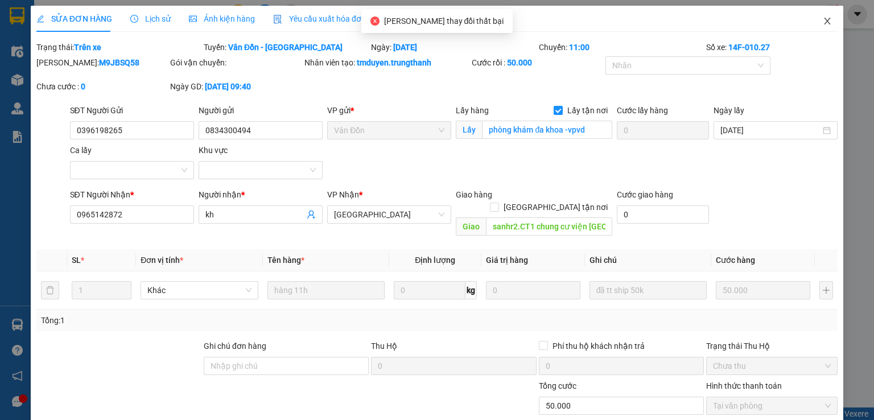
click at [823, 17] on icon "close" at bounding box center [827, 21] width 9 height 9
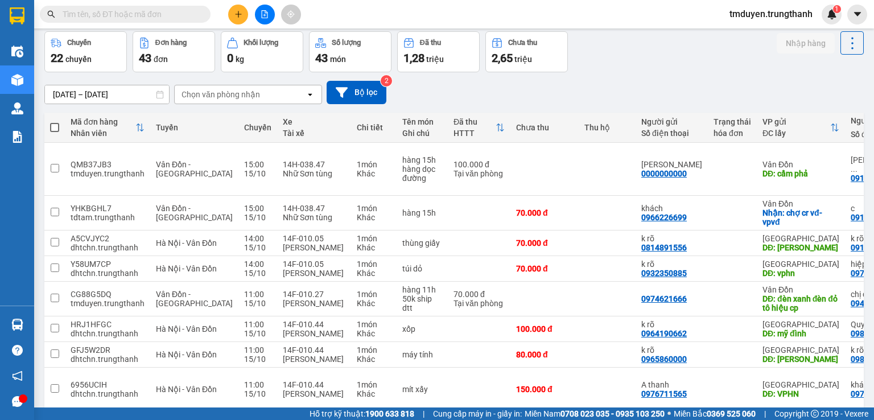
scroll to position [10, 0]
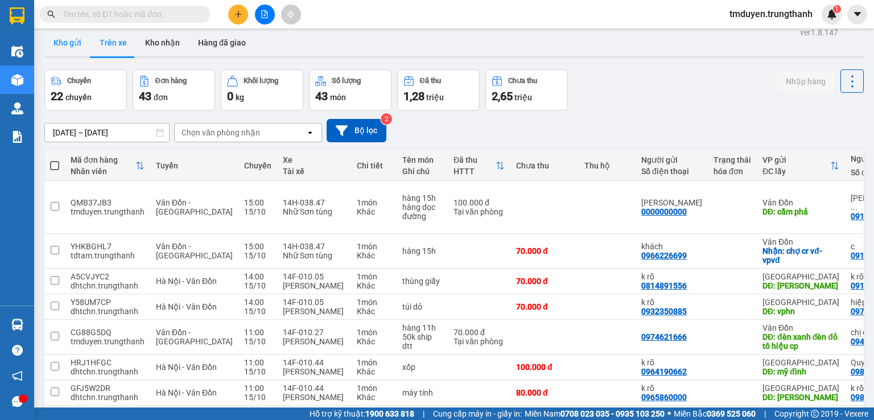
click at [79, 44] on button "Kho gửi" at bounding box center [67, 42] width 46 height 27
